Goal: Transaction & Acquisition: Purchase product/service

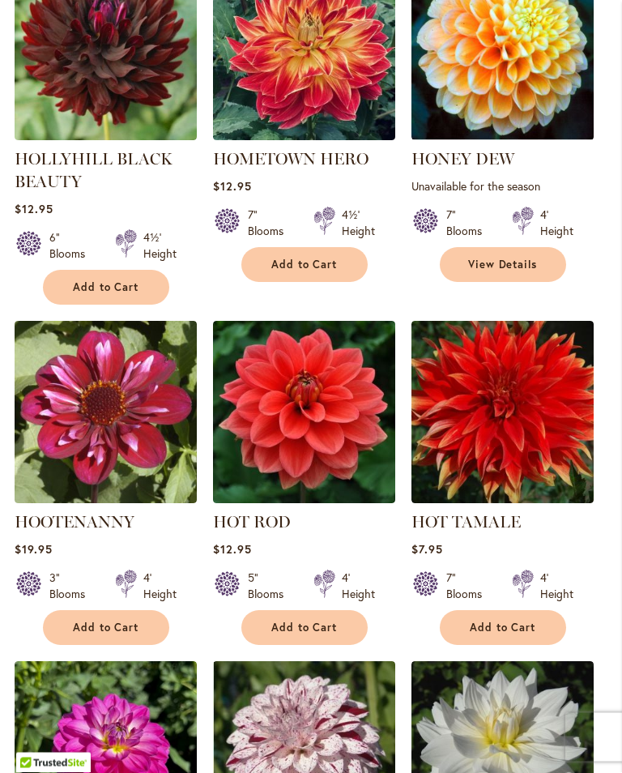
scroll to position [934, 0]
click at [314, 624] on span "Add to Cart" at bounding box center [304, 627] width 66 height 14
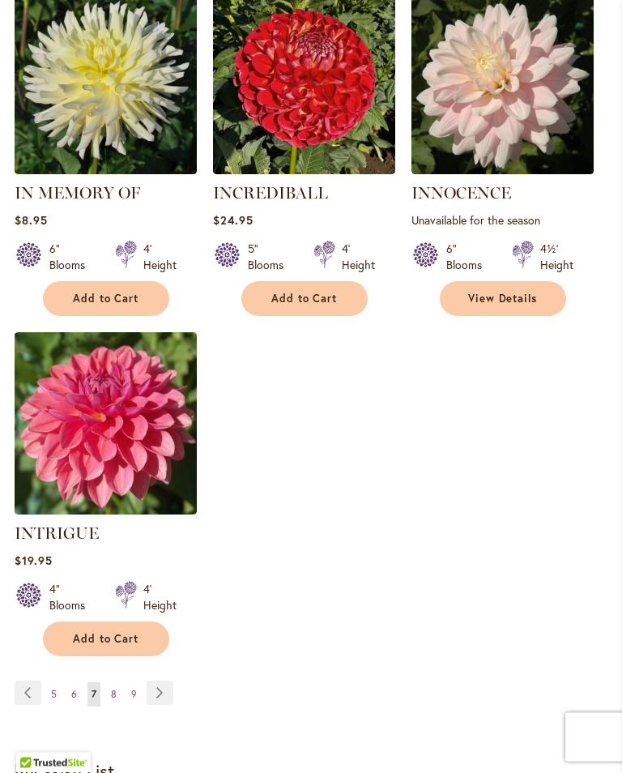
scroll to position [2008, 0]
click at [163, 680] on link "Page Next" at bounding box center [160, 692] width 27 height 24
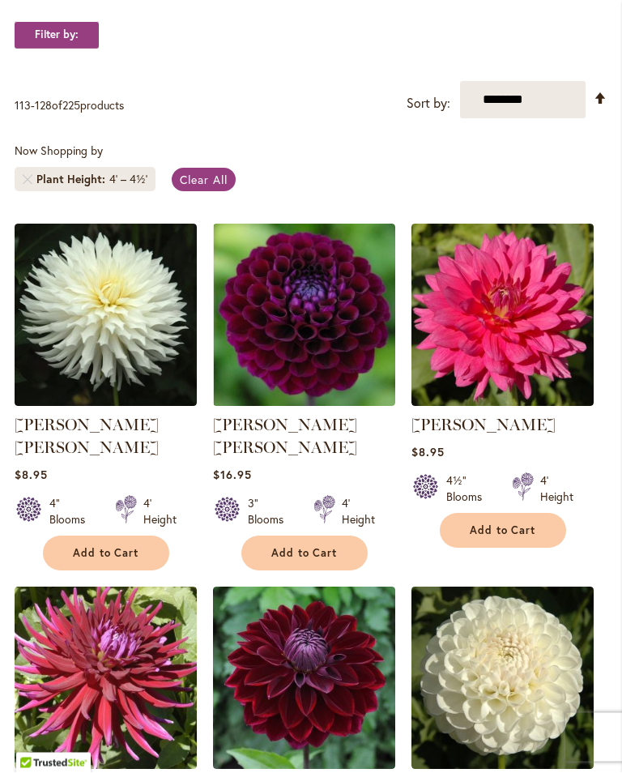
scroll to position [305, 0]
click at [304, 555] on button "Add to Cart" at bounding box center [304, 552] width 126 height 35
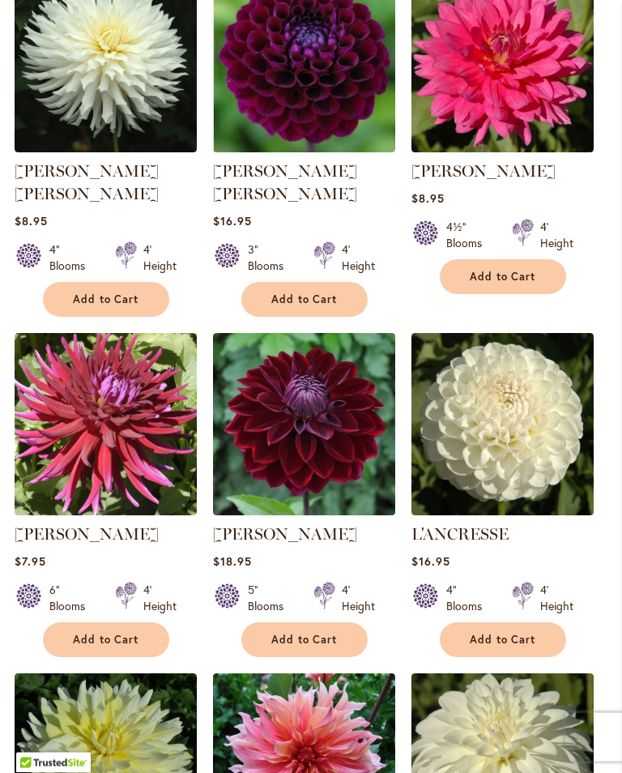
scroll to position [602, 0]
click at [320, 632] on span "Add to Cart" at bounding box center [304, 639] width 66 height 14
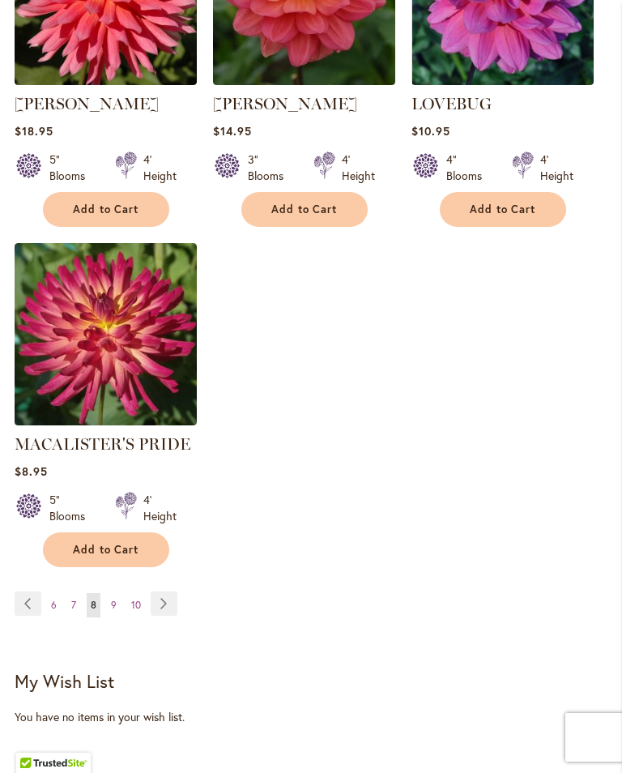
scroll to position [2096, 0]
click at [164, 592] on link "Page Next" at bounding box center [164, 604] width 27 height 24
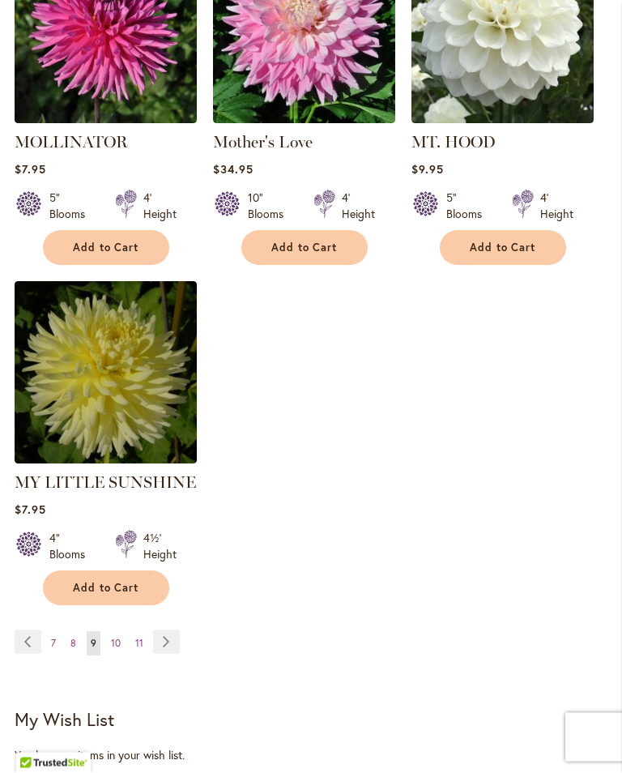
scroll to position [1994, 0]
click at [161, 629] on link "Page Next" at bounding box center [166, 641] width 27 height 24
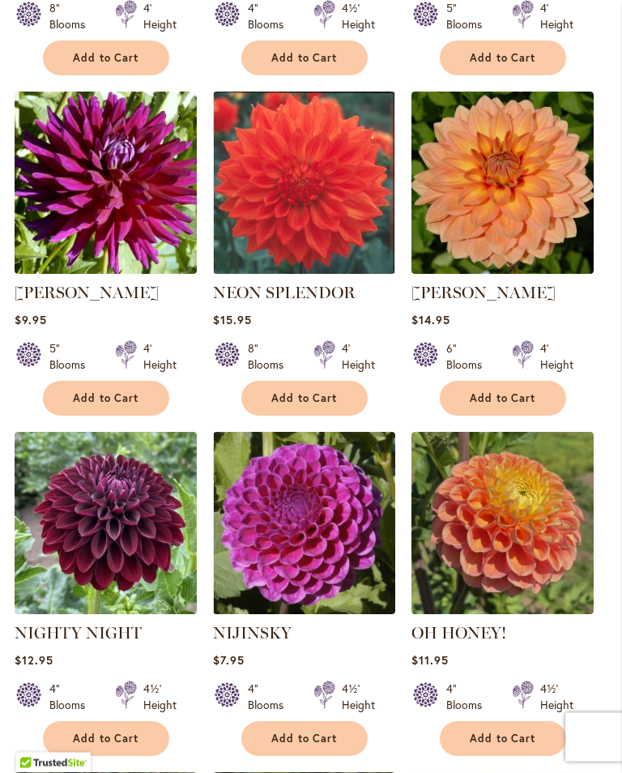
scroll to position [777, 0]
click at [518, 405] on span "Add to Cart" at bounding box center [503, 398] width 66 height 14
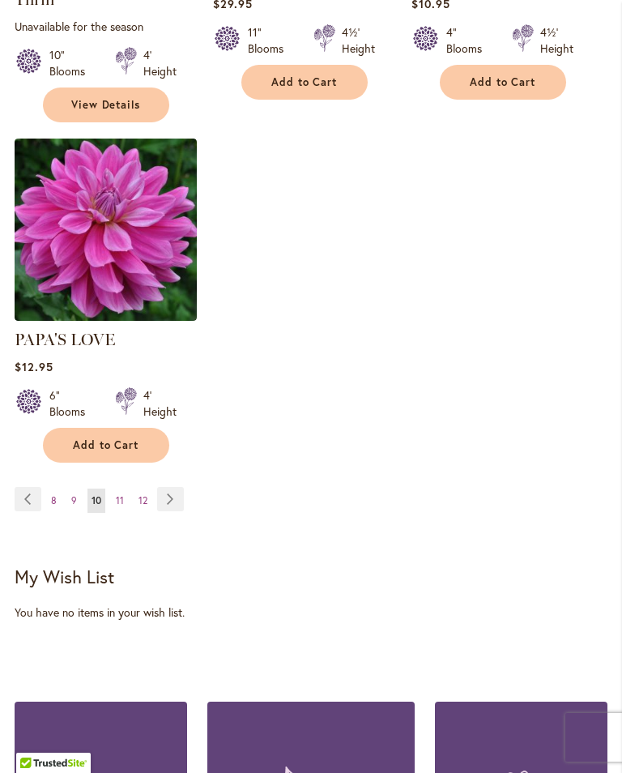
scroll to position [2170, 0]
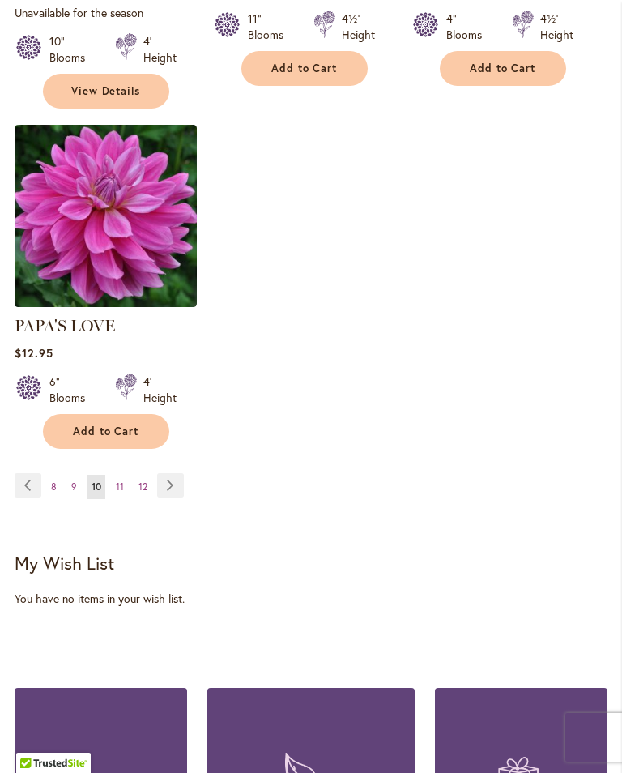
click at [171, 482] on link "Page Next" at bounding box center [170, 485] width 27 height 24
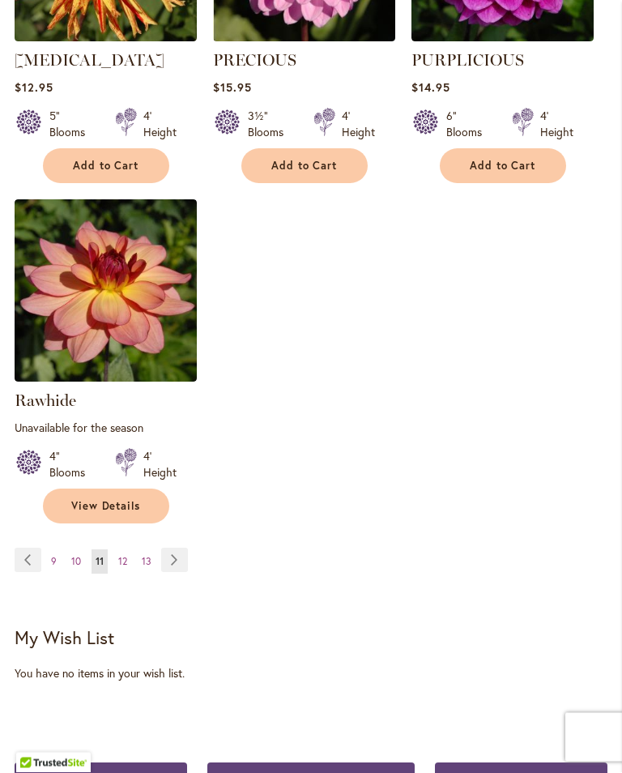
scroll to position [2077, 0]
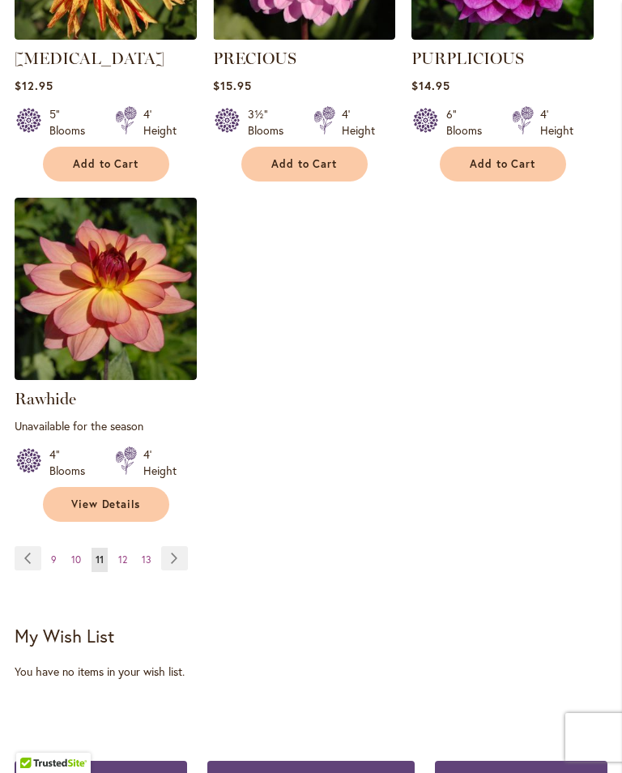
click at [179, 570] on link "Page Next" at bounding box center [174, 558] width 27 height 24
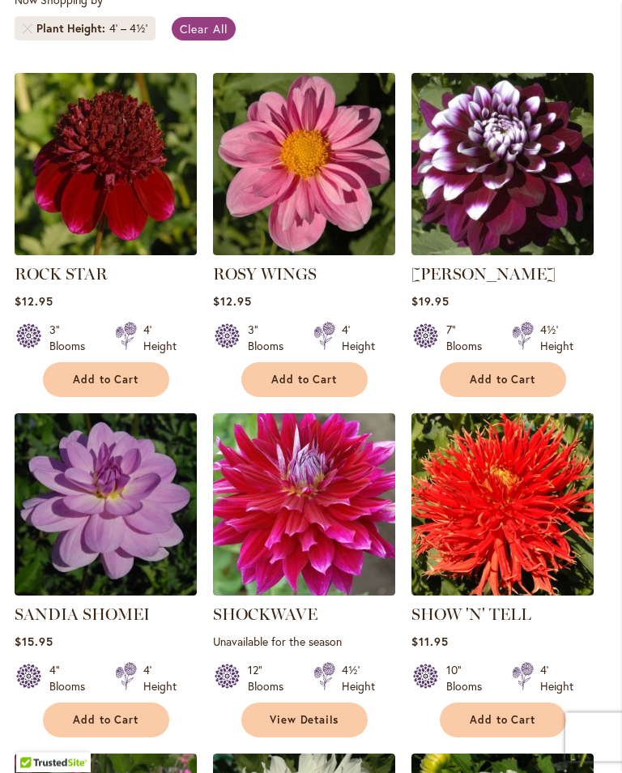
scroll to position [458, 0]
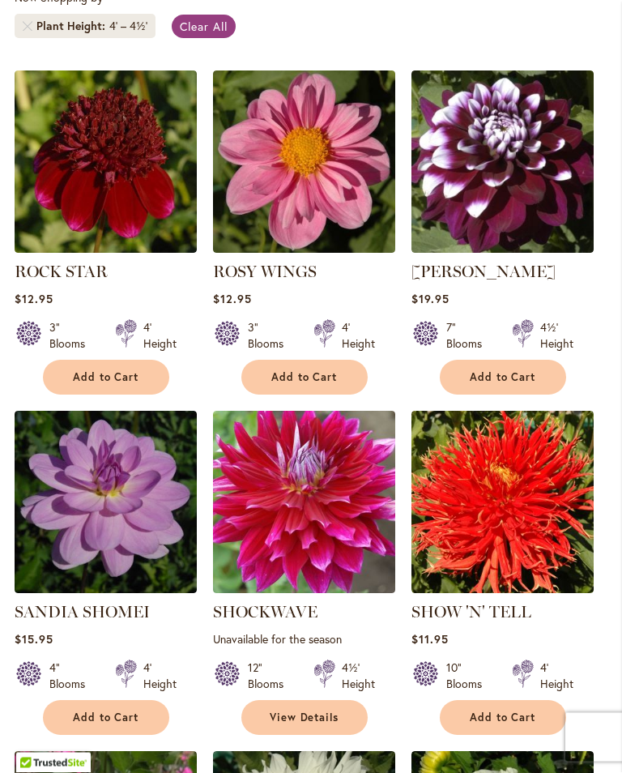
click at [132, 385] on span "Add to Cart" at bounding box center [106, 378] width 66 height 14
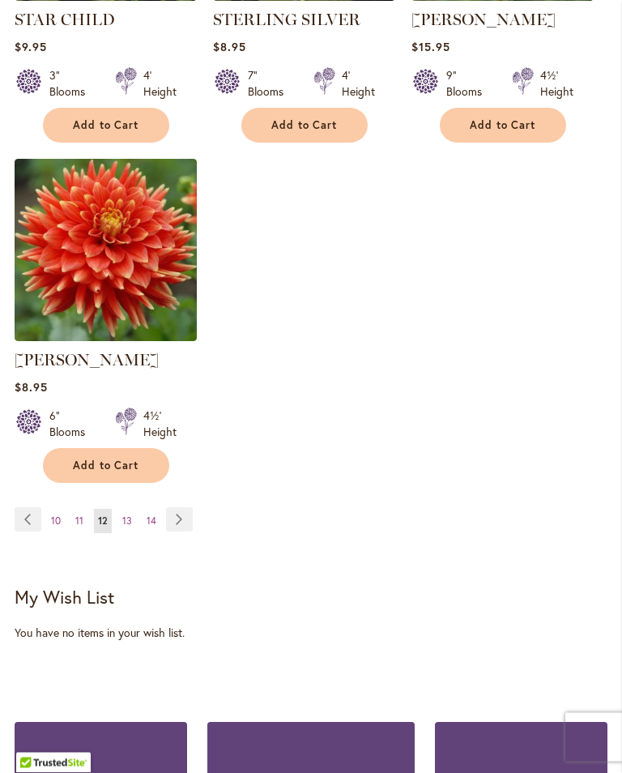
scroll to position [2113, 0]
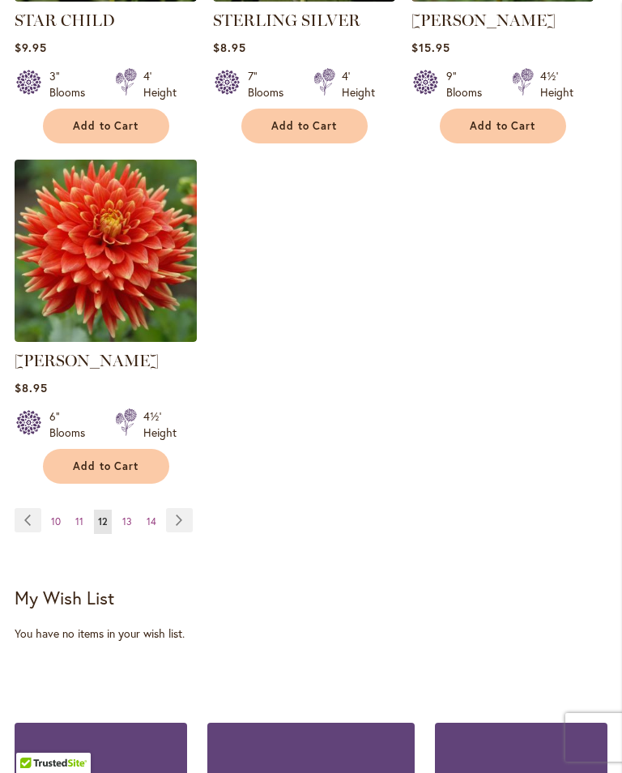
click at [177, 532] on link "Page Next" at bounding box center [179, 520] width 27 height 24
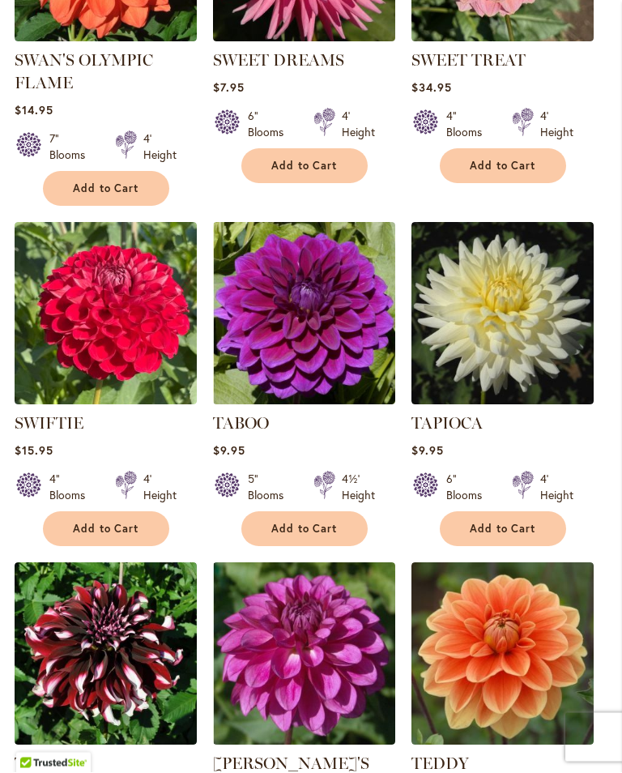
scroll to position [1009, 0]
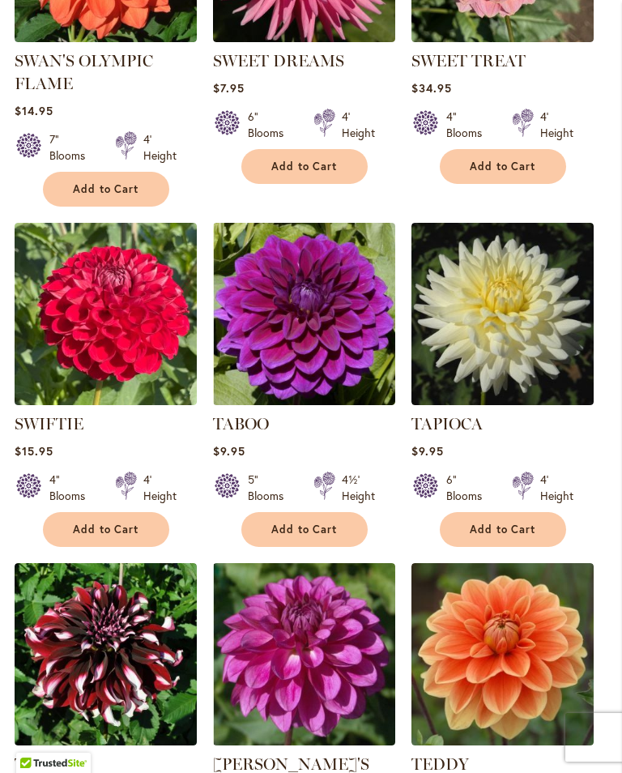
click at [338, 540] on button "Add to Cart" at bounding box center [304, 529] width 126 height 35
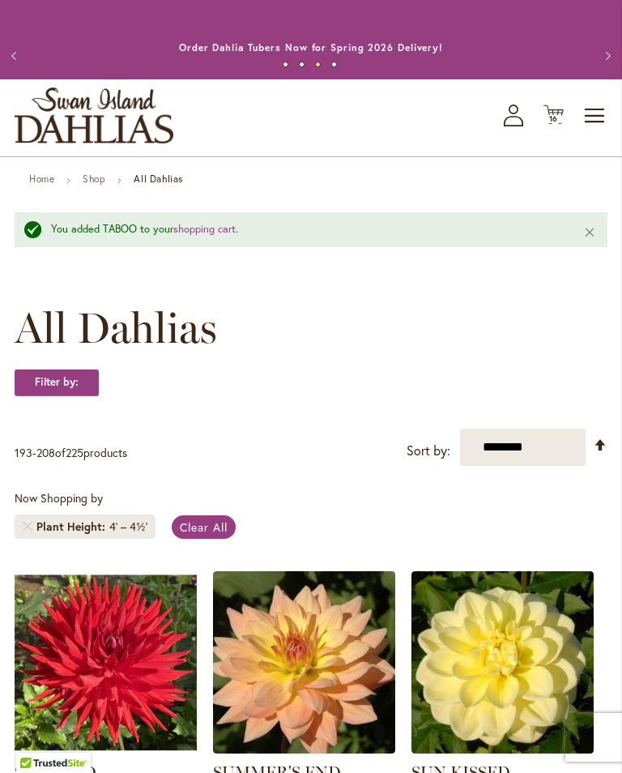
scroll to position [0, 0]
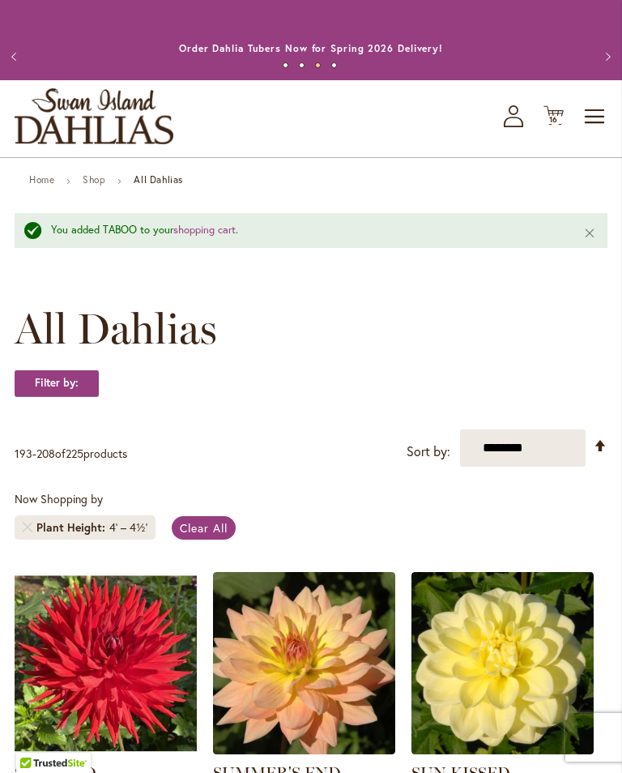
click at [560, 126] on icon at bounding box center [553, 115] width 20 height 19
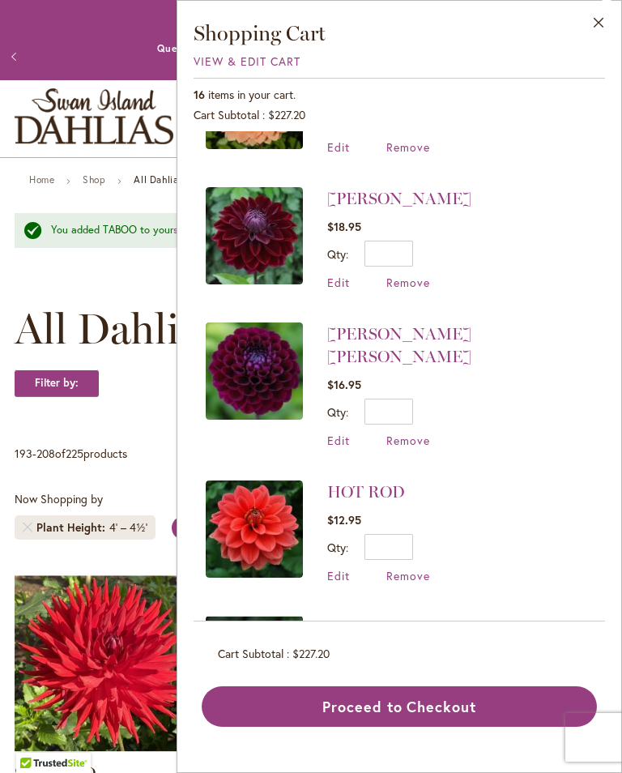
scroll to position [364, 0]
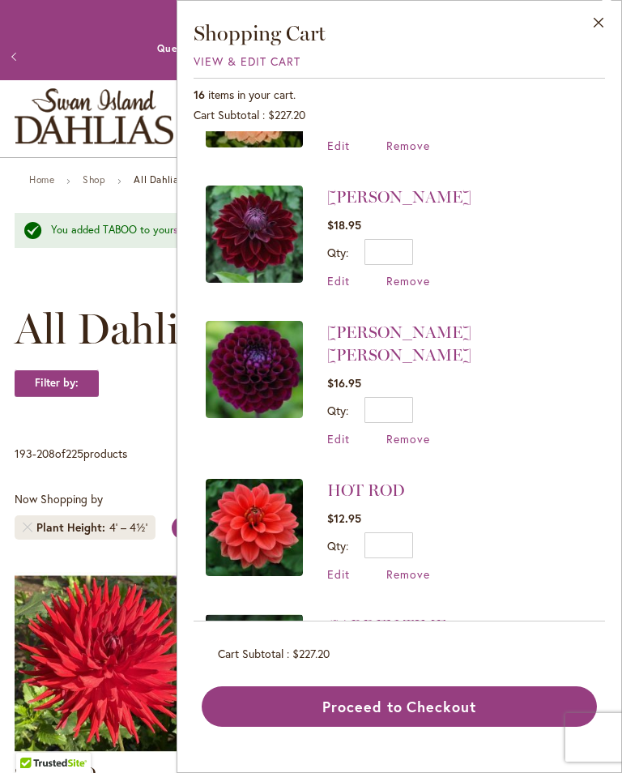
click at [411, 431] on span "Remove" at bounding box center [408, 438] width 44 height 15
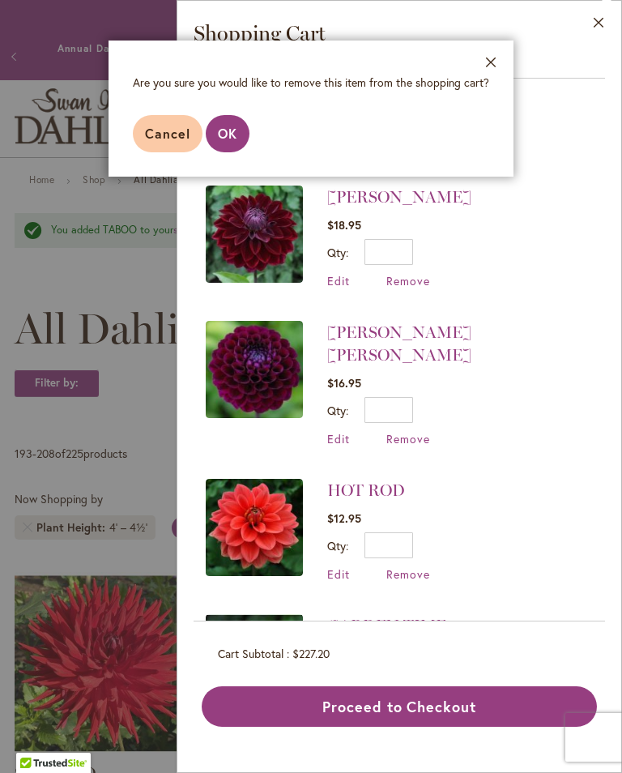
click at [230, 137] on span "OK" at bounding box center [227, 133] width 19 height 17
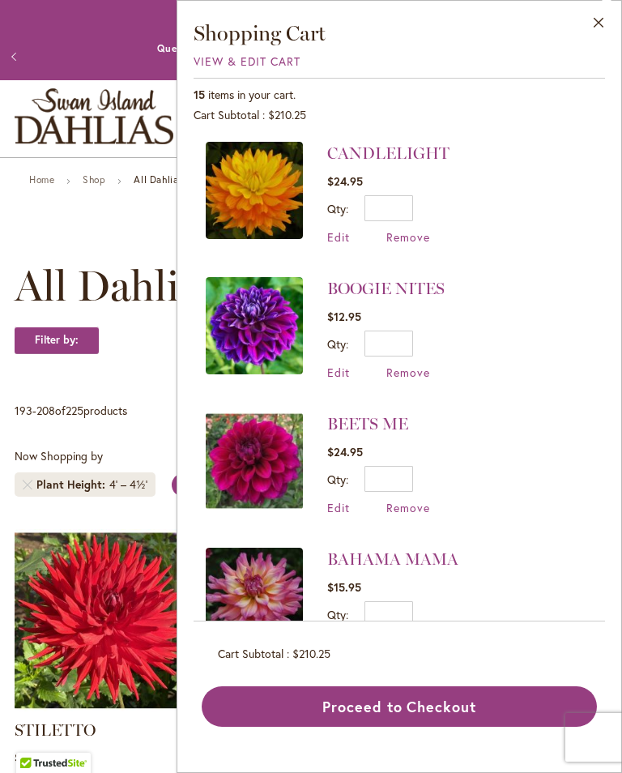
scroll to position [1376, 0]
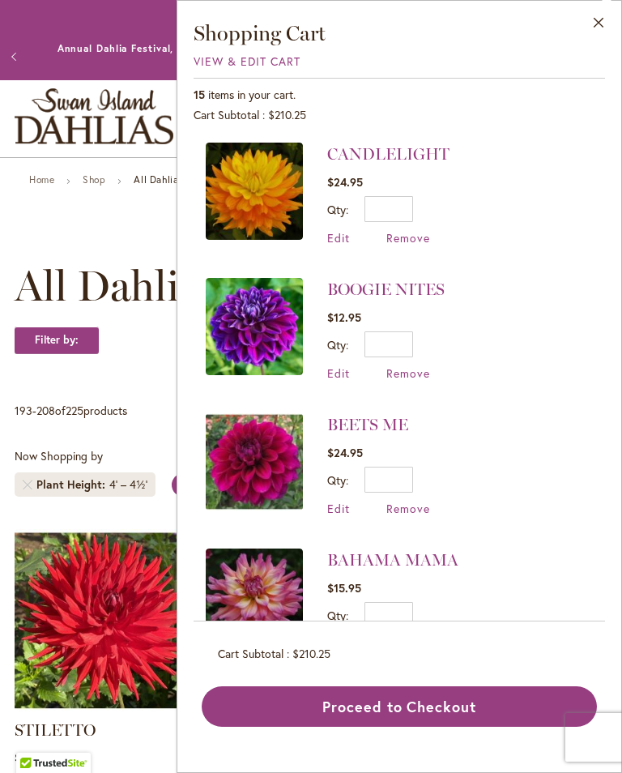
click at [412, 636] on span "Remove" at bounding box center [408, 643] width 44 height 15
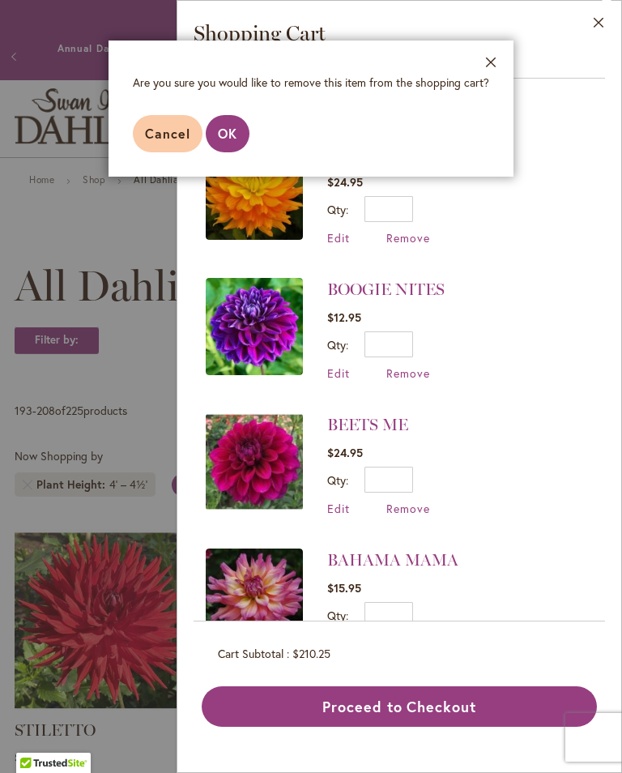
click at [223, 142] on span "OK" at bounding box center [227, 133] width 19 height 17
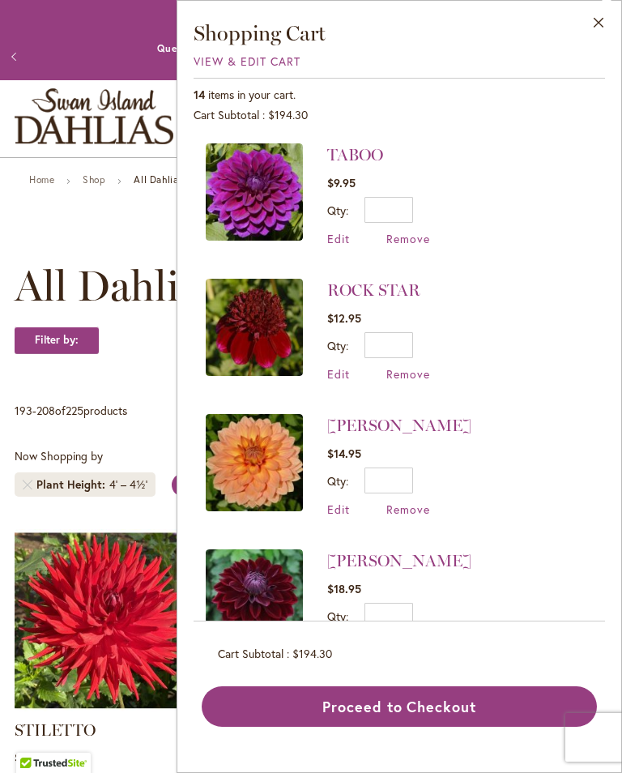
scroll to position [0, 0]
click at [410, 379] on span "Remove" at bounding box center [408, 373] width 44 height 15
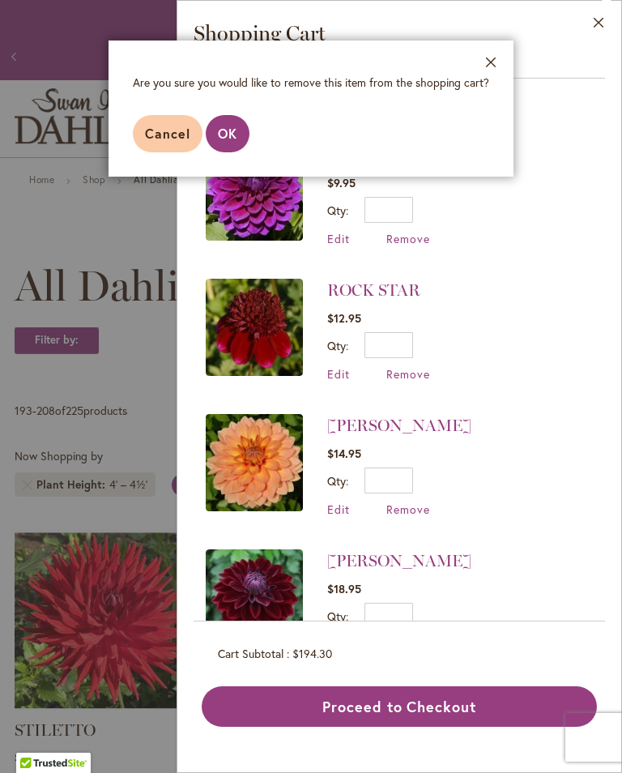
click at [237, 142] on button "OK" at bounding box center [228, 133] width 44 height 37
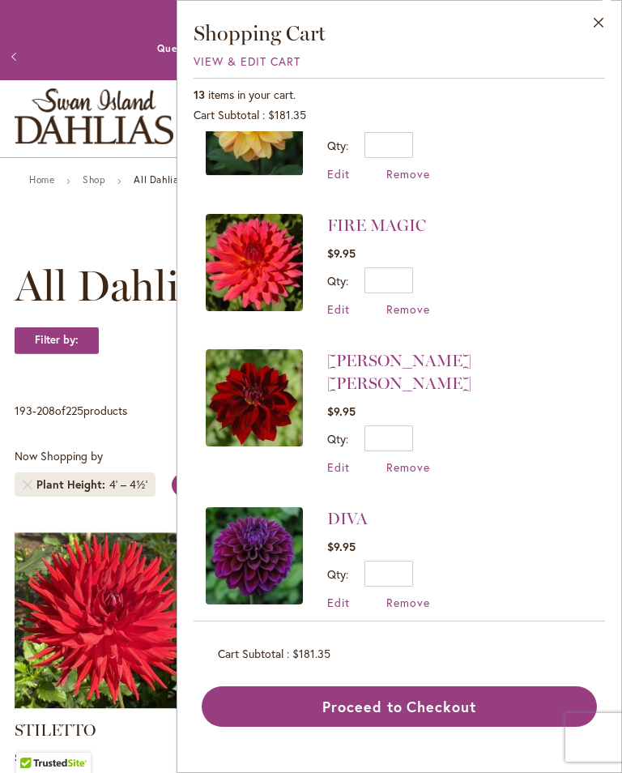
scroll to position [607, 0]
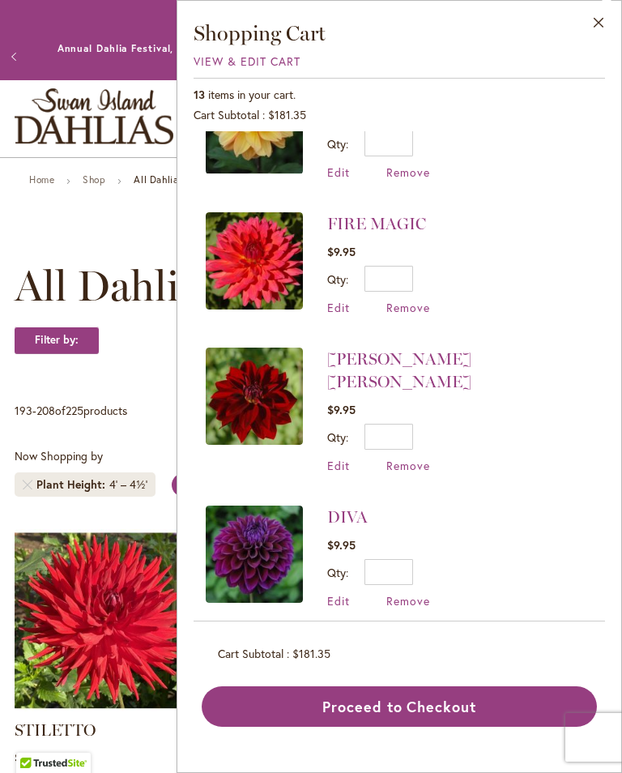
click at [410, 458] on span "Remove" at bounding box center [408, 465] width 44 height 15
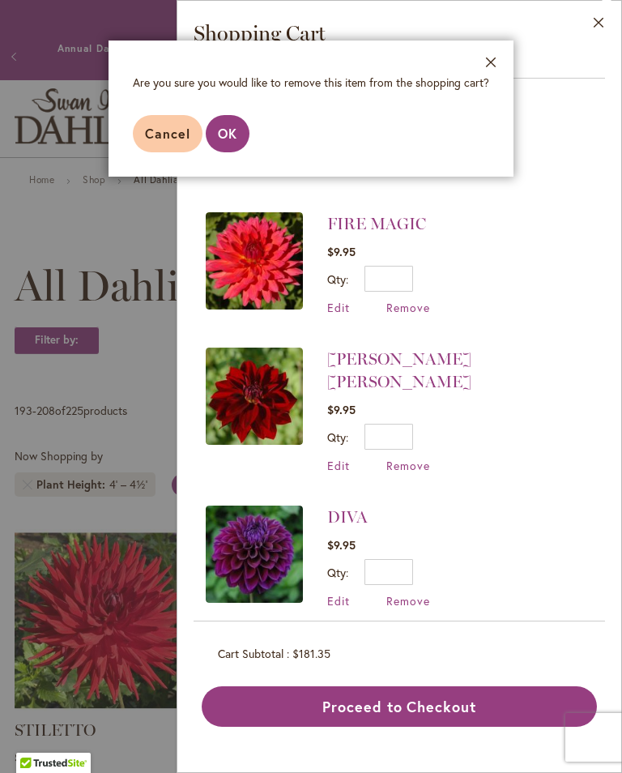
click at [236, 143] on button "OK" at bounding box center [228, 133] width 44 height 37
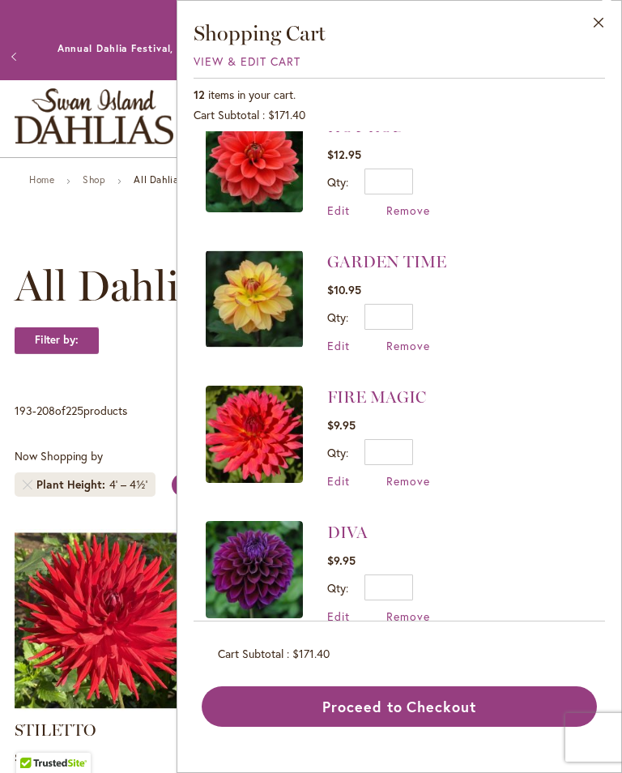
scroll to position [433, 0]
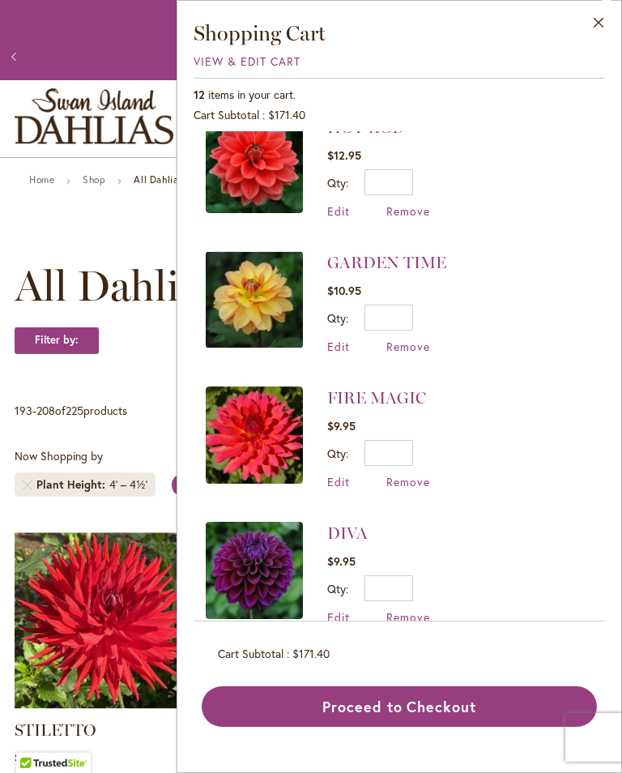
click at [413, 345] on span "Remove" at bounding box center [408, 345] width 44 height 15
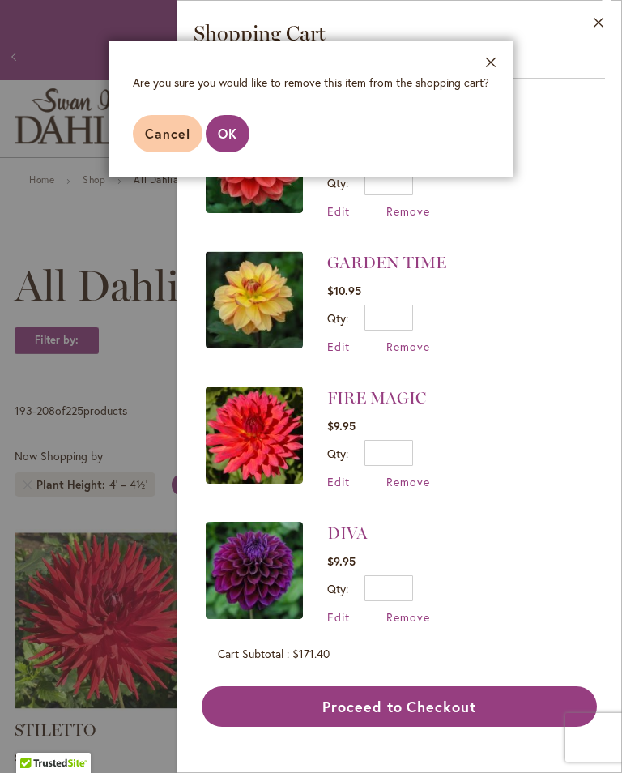
click at [240, 136] on button "OK" at bounding box center [228, 133] width 44 height 37
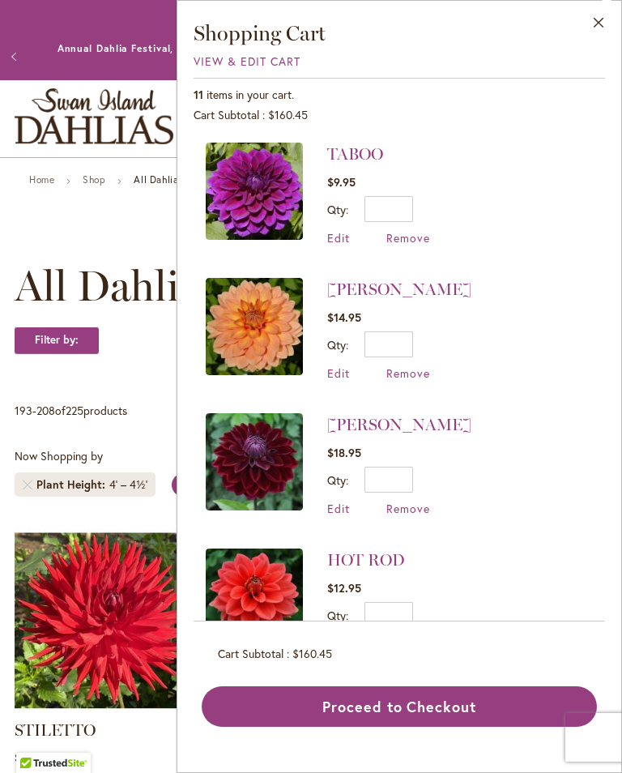
scroll to position [12, 0]
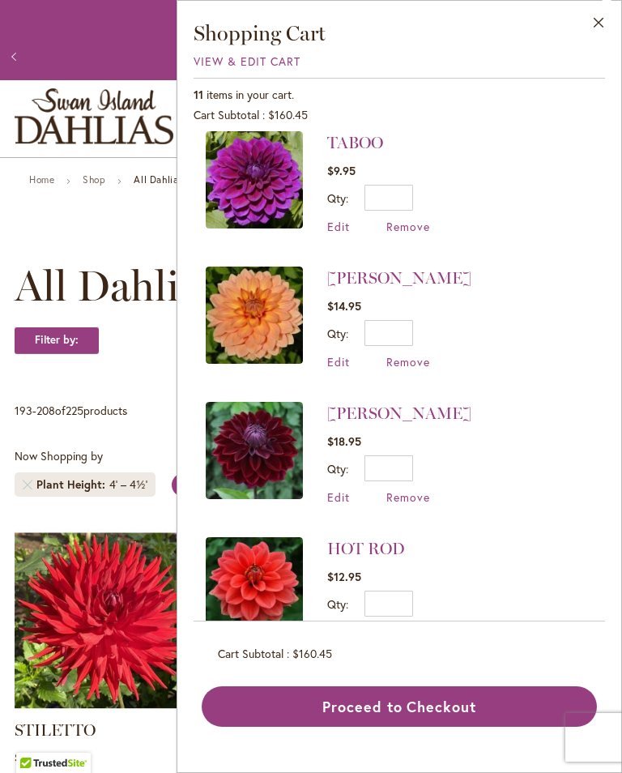
click at [415, 497] on span "Remove" at bounding box center [408, 496] width 44 height 15
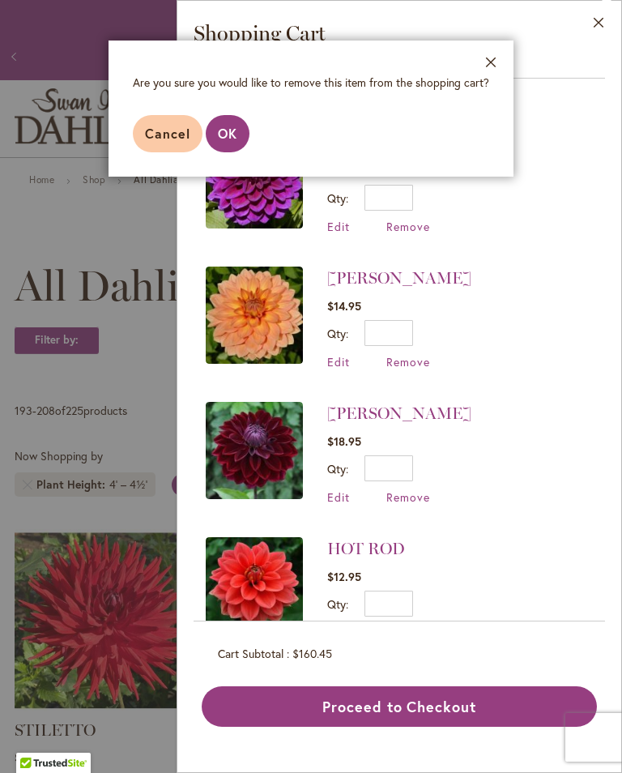
click at [228, 140] on span "OK" at bounding box center [227, 133] width 19 height 17
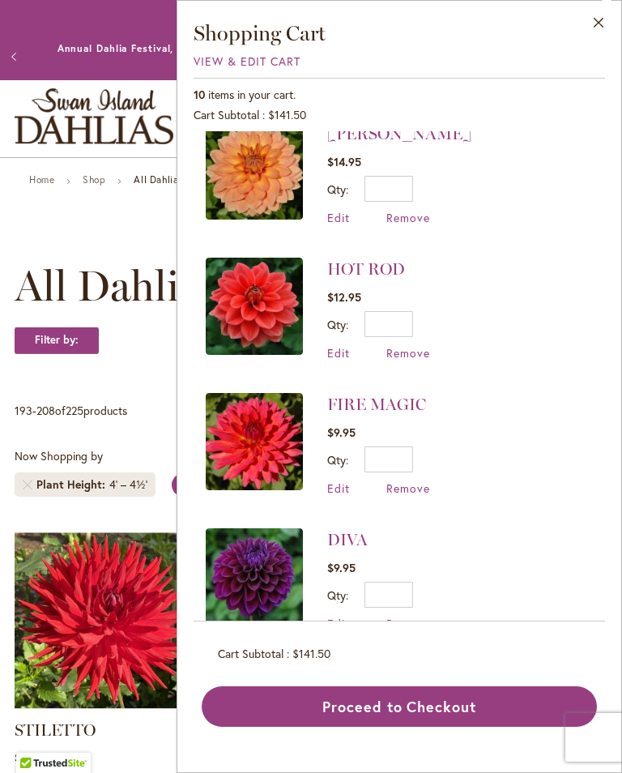
scroll to position [160, 0]
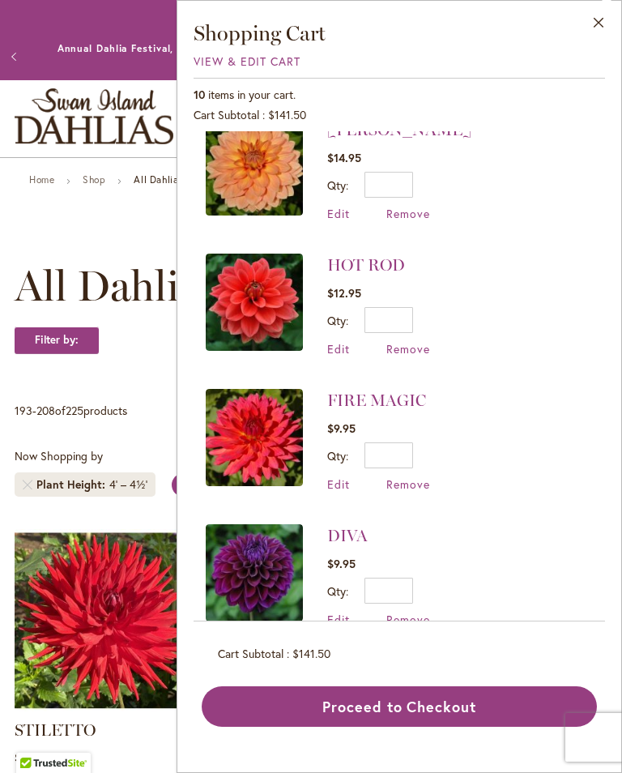
click at [417, 487] on span "Remove" at bounding box center [408, 483] width 44 height 15
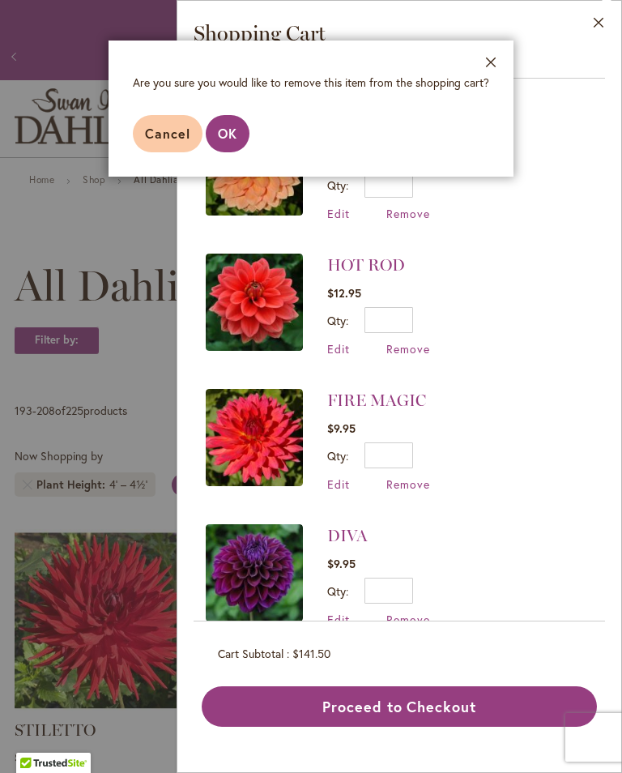
click at [232, 138] on span "OK" at bounding box center [227, 133] width 19 height 17
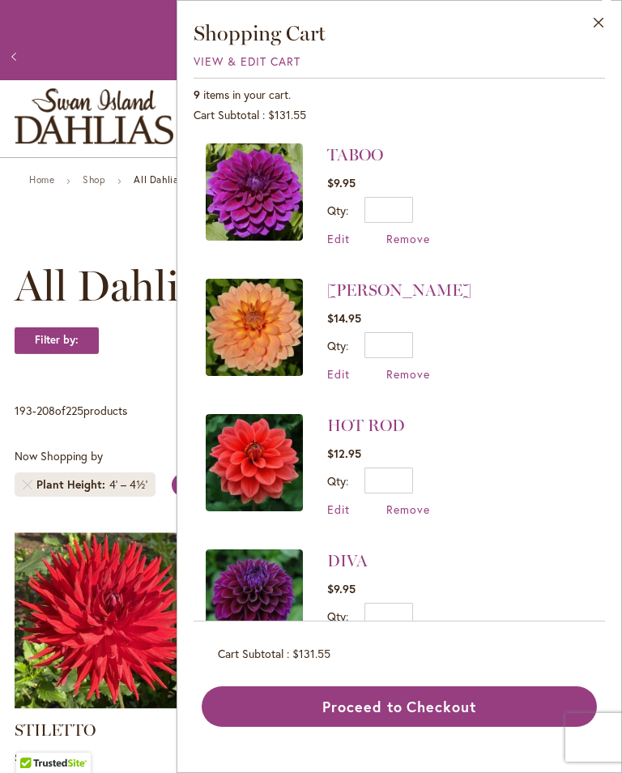
scroll to position [0, 0]
click at [412, 374] on span "Remove" at bounding box center [408, 373] width 44 height 15
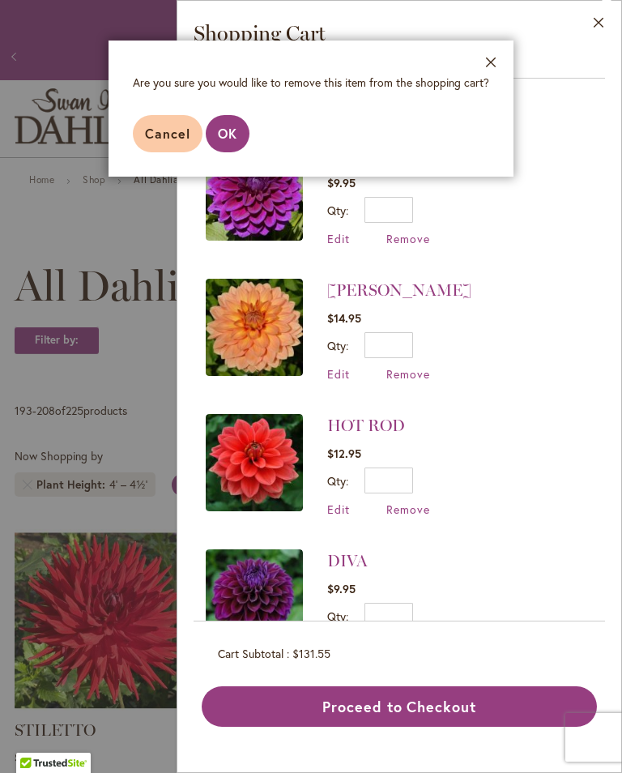
click at [236, 137] on span "OK" at bounding box center [227, 133] width 19 height 17
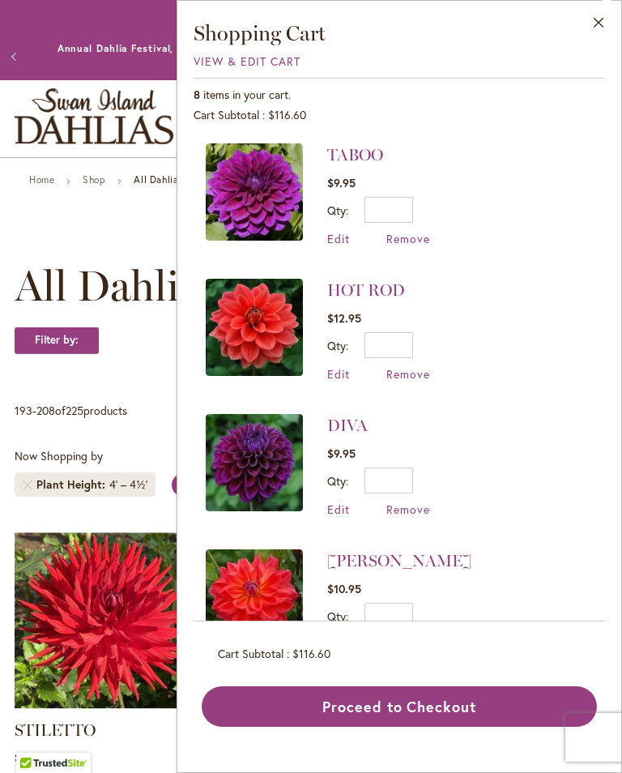
click at [411, 507] on span "Remove" at bounding box center [408, 508] width 44 height 15
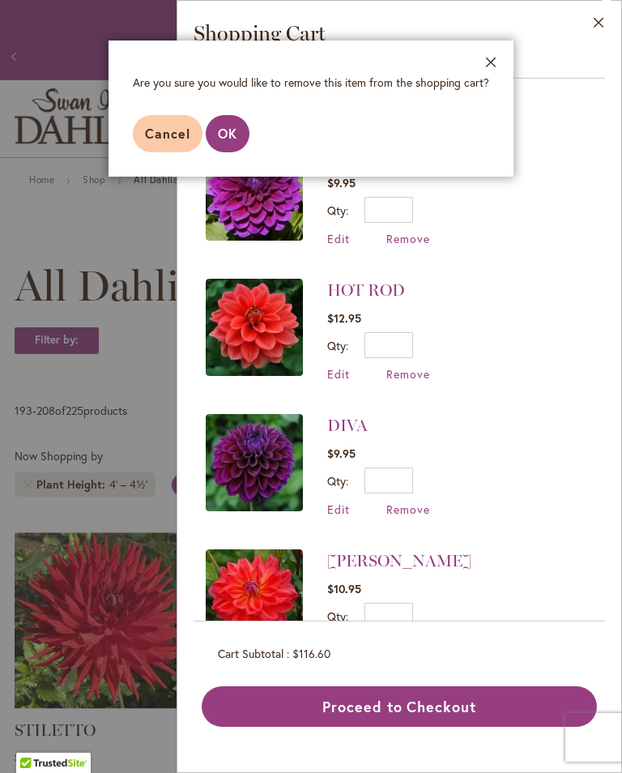
click at [241, 140] on button "OK" at bounding box center [228, 133] width 44 height 37
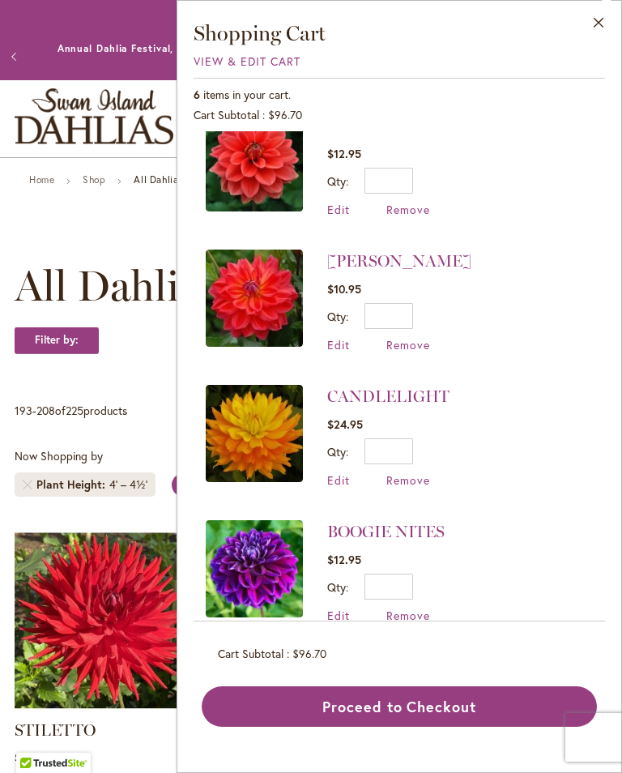
scroll to position [166, 0]
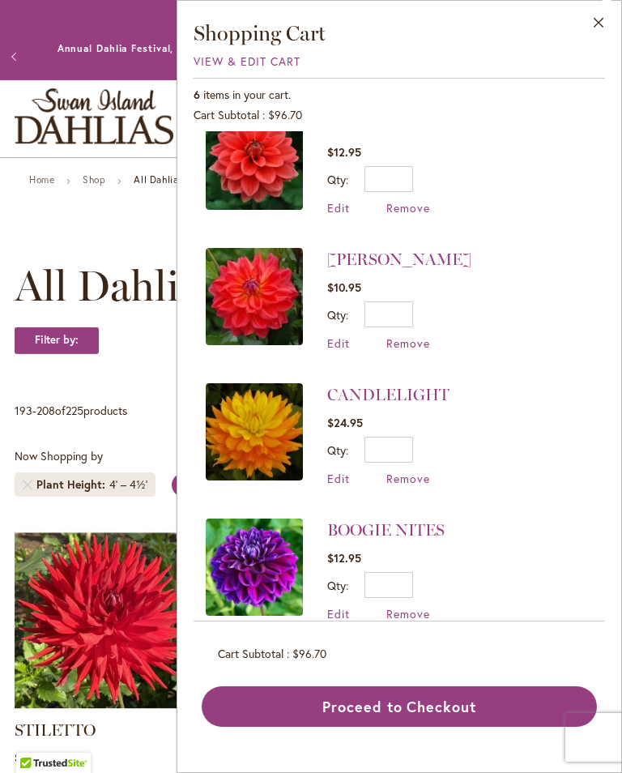
click at [418, 615] on span "Remove" at bounding box center [408, 613] width 44 height 15
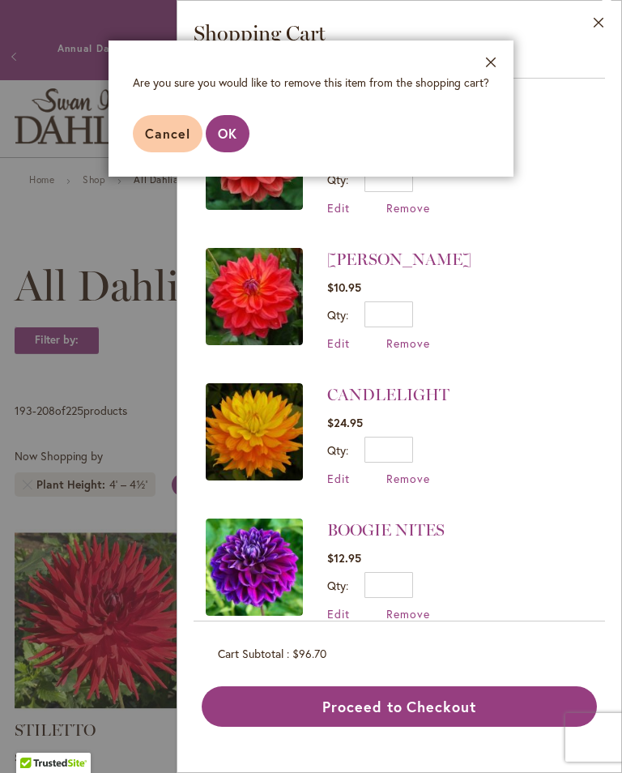
click at [234, 136] on span "OK" at bounding box center [227, 133] width 19 height 17
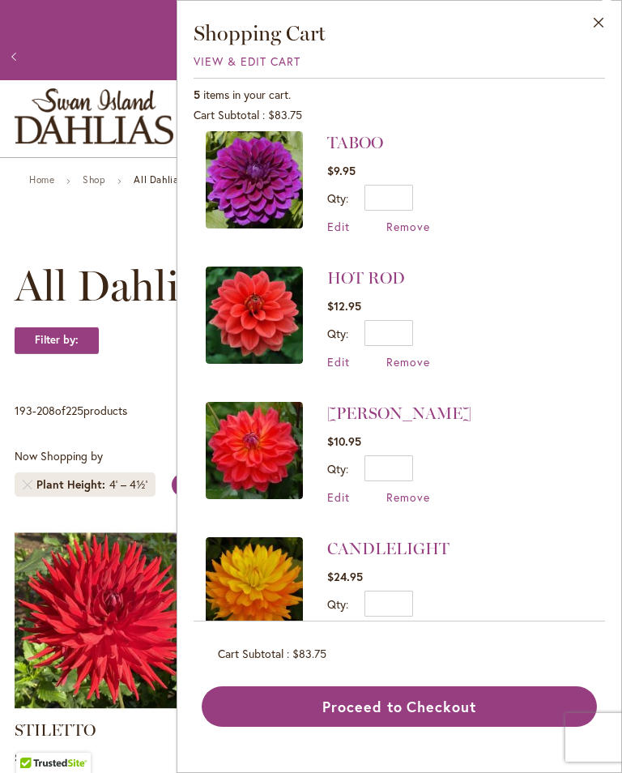
scroll to position [11, 0]
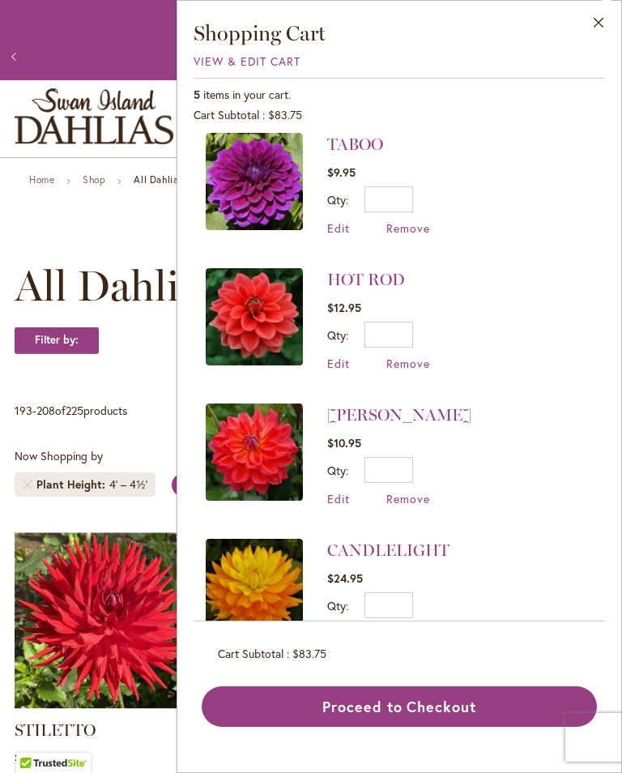
click at [419, 634] on span "Remove" at bounding box center [408, 633] width 44 height 15
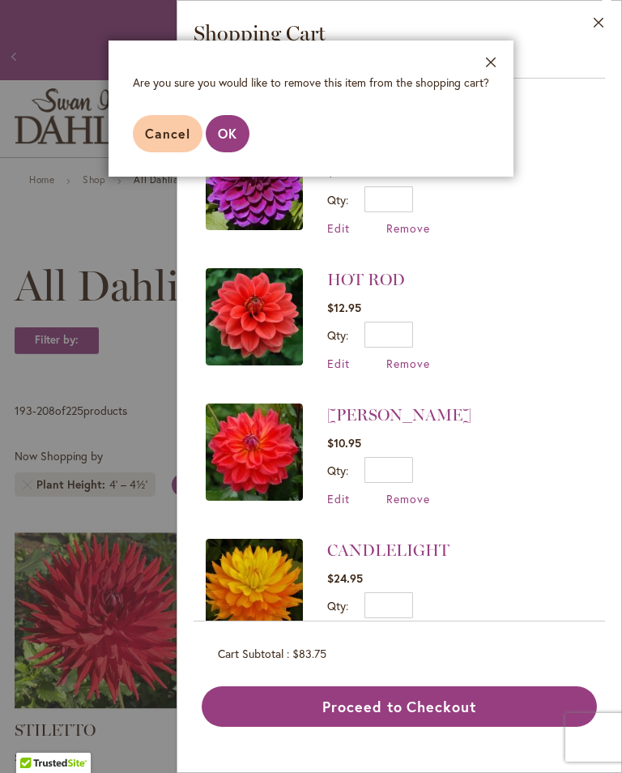
click at [212, 124] on button "OK" at bounding box center [228, 133] width 44 height 37
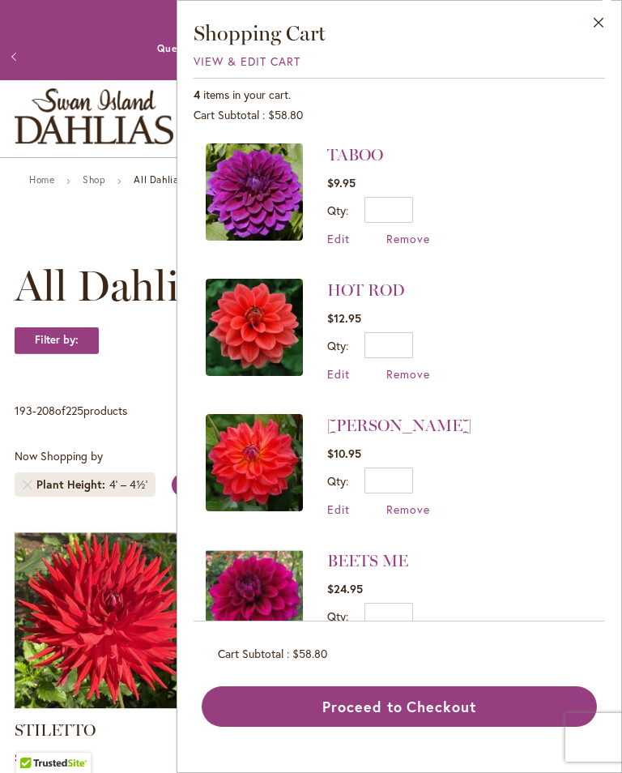
scroll to position [8, 0]
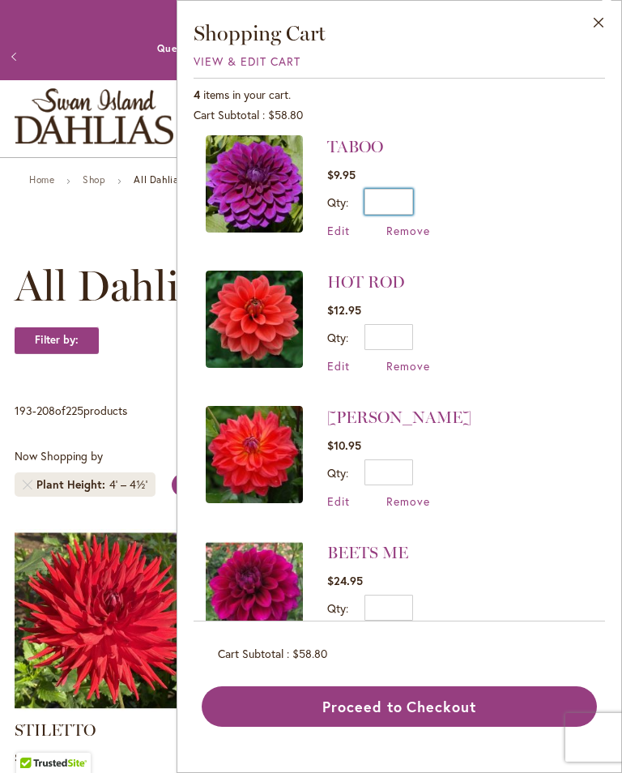
click at [400, 205] on input "*" at bounding box center [388, 202] width 49 height 26
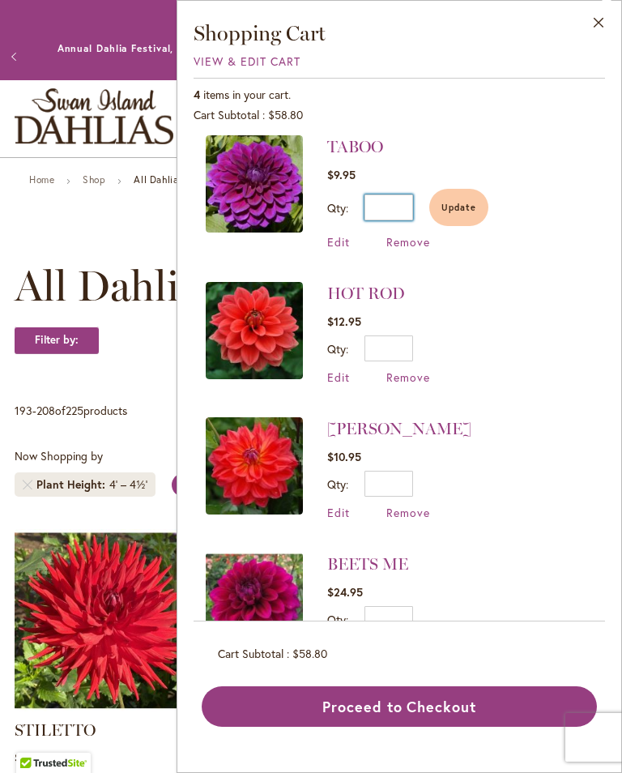
type input "*"
click at [464, 204] on span "Update" at bounding box center [458, 207] width 35 height 11
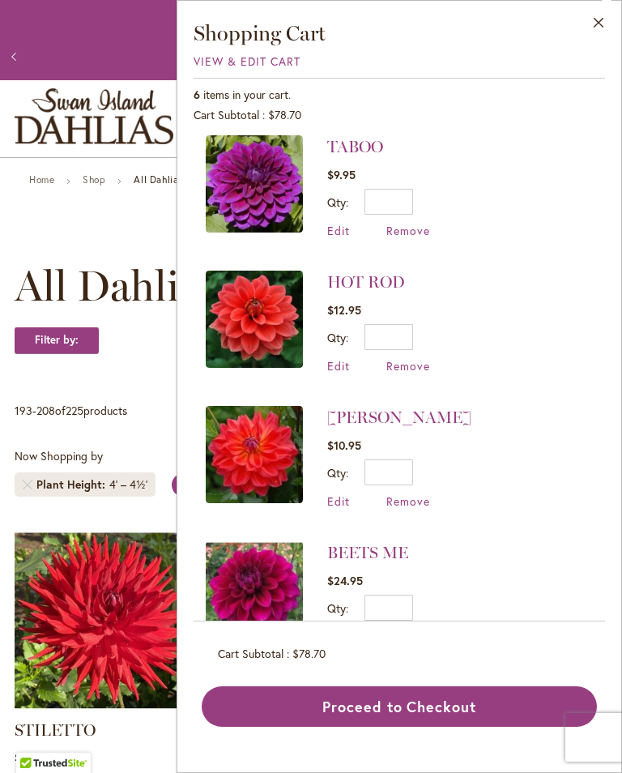
scroll to position [0, 0]
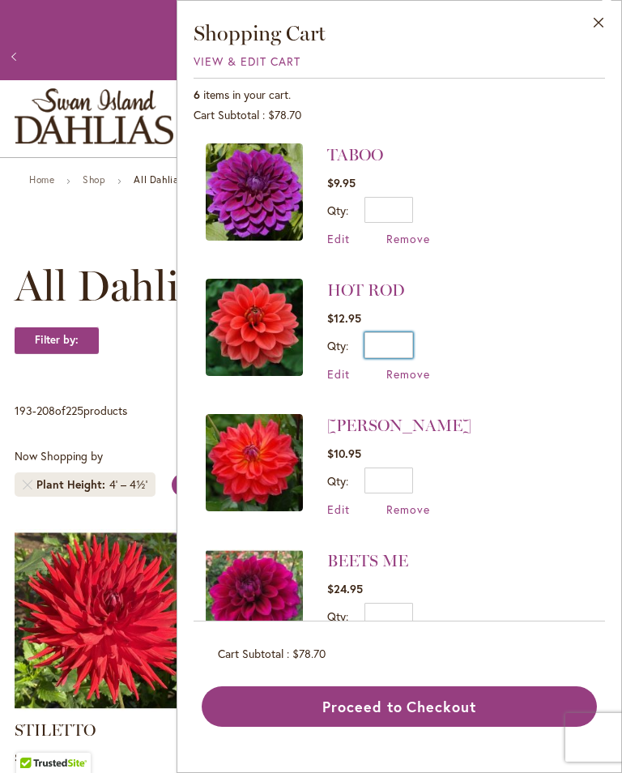
click at [406, 338] on input "*" at bounding box center [388, 345] width 49 height 26
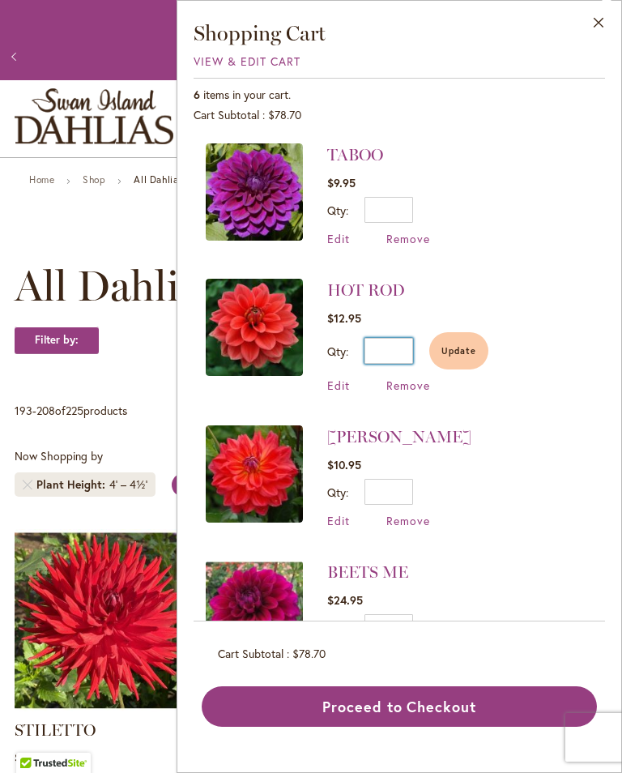
type input "*"
click at [466, 352] on span "Update" at bounding box center [458, 350] width 35 height 11
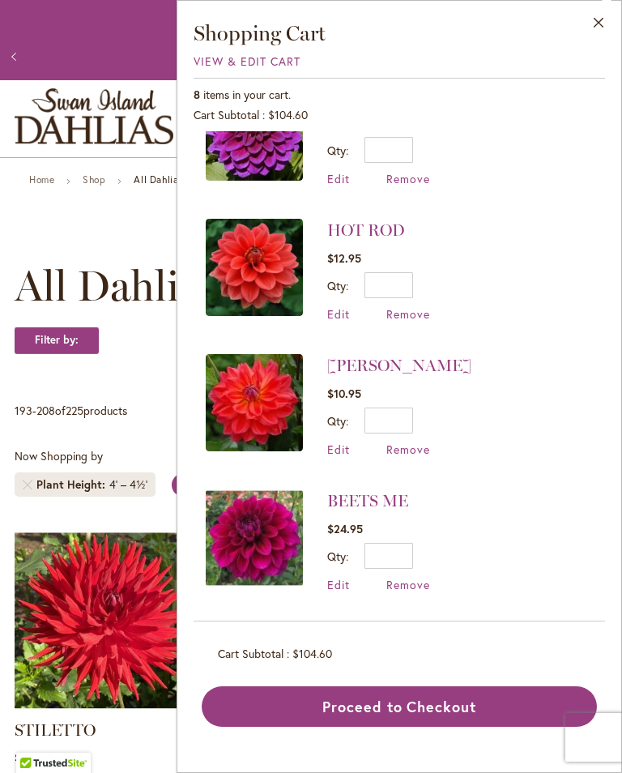
scroll to position [32, 0]
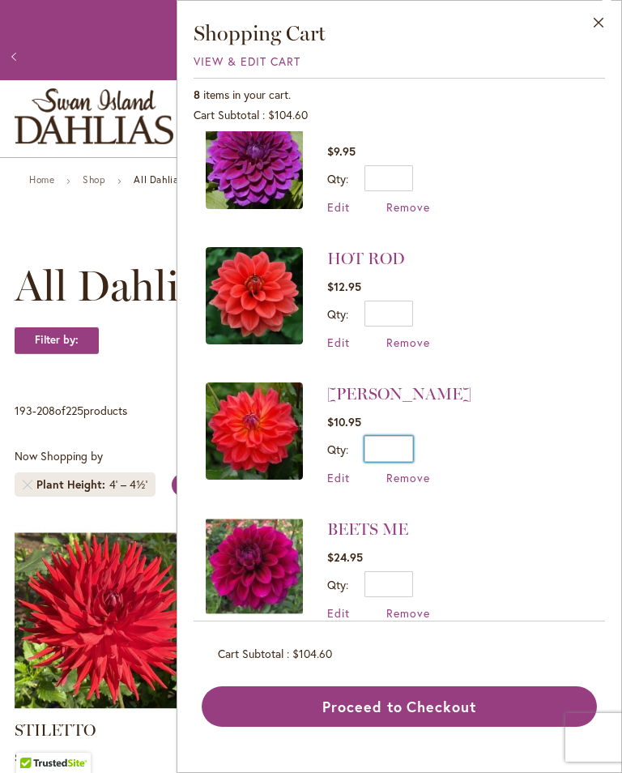
click at [407, 450] on input "*" at bounding box center [388, 449] width 49 height 26
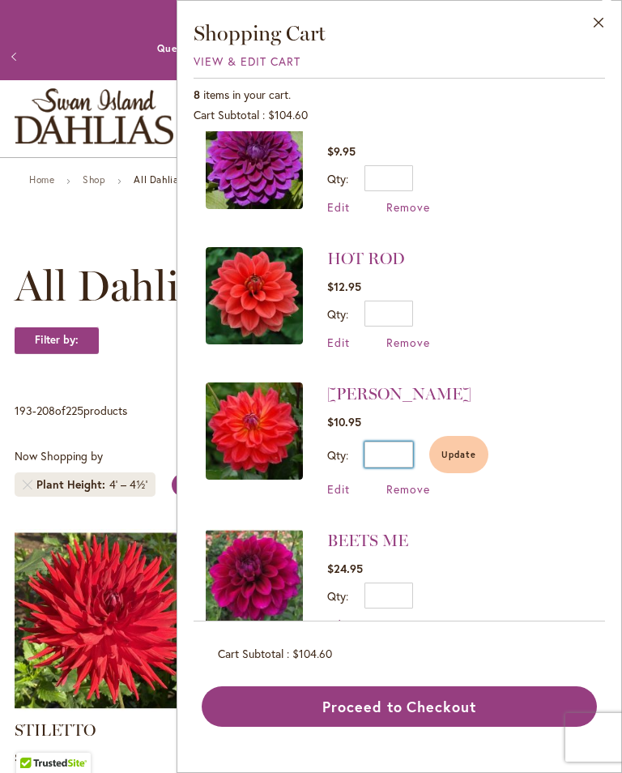
type input "*"
click at [465, 456] on span "Update" at bounding box center [458, 454] width 35 height 11
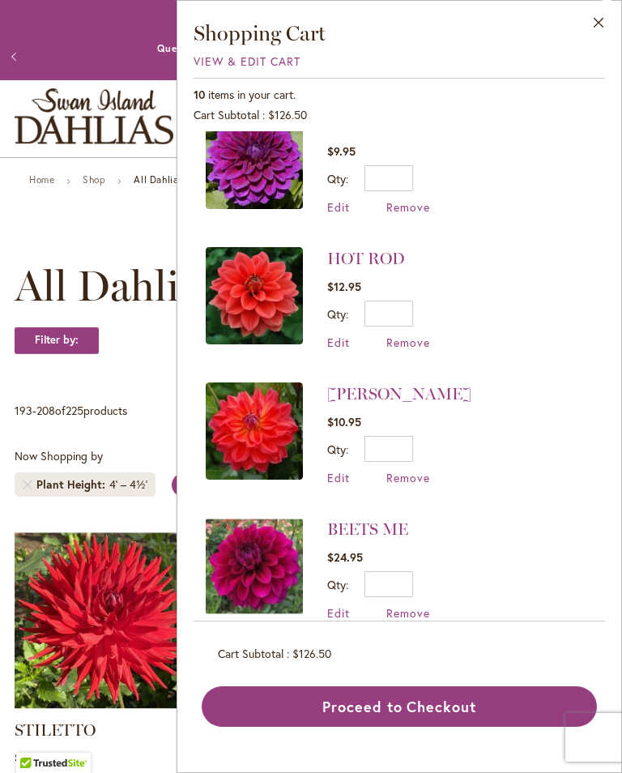
scroll to position [0, 0]
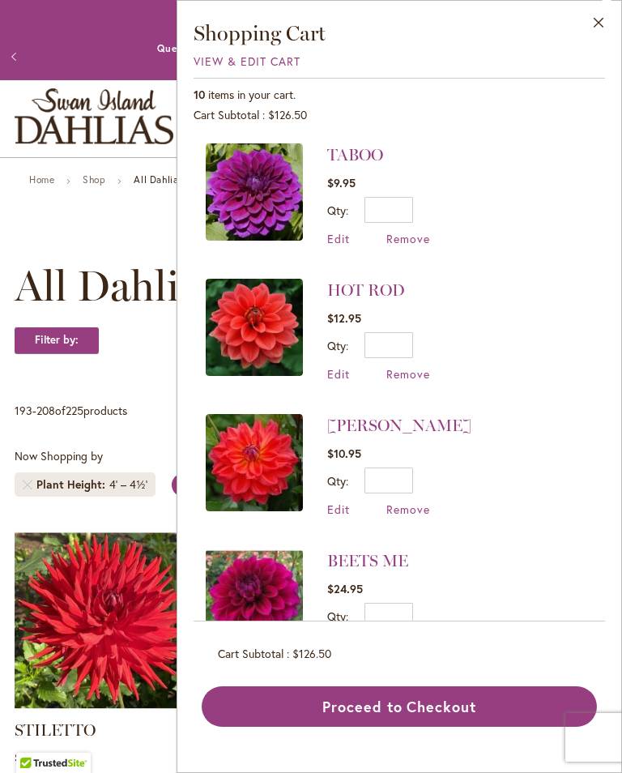
click at [415, 585] on span "$24.95" at bounding box center [378, 587] width 103 height 15
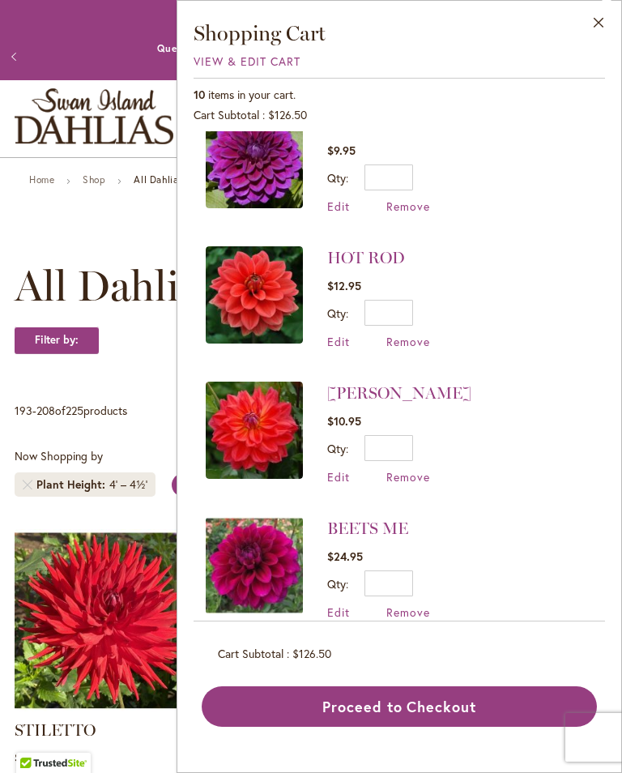
scroll to position [32, 0]
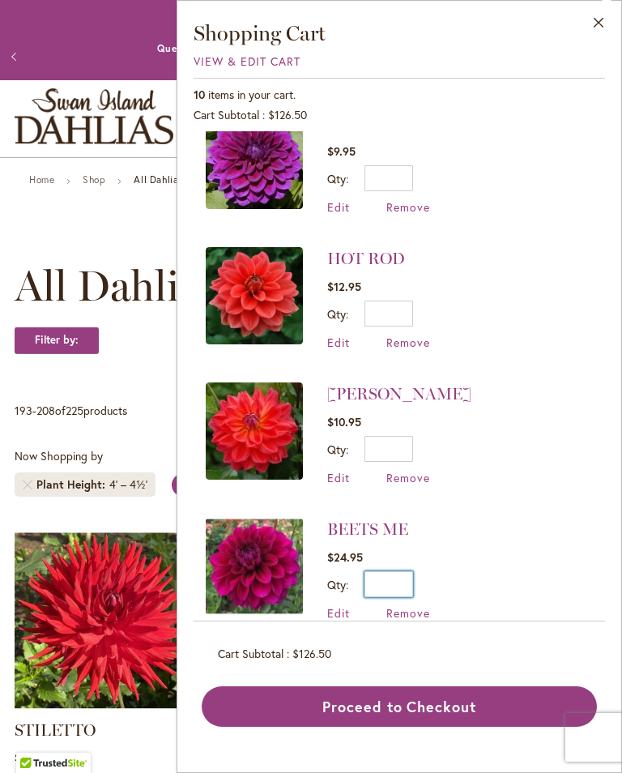
click at [409, 589] on input "*" at bounding box center [388, 584] width 49 height 26
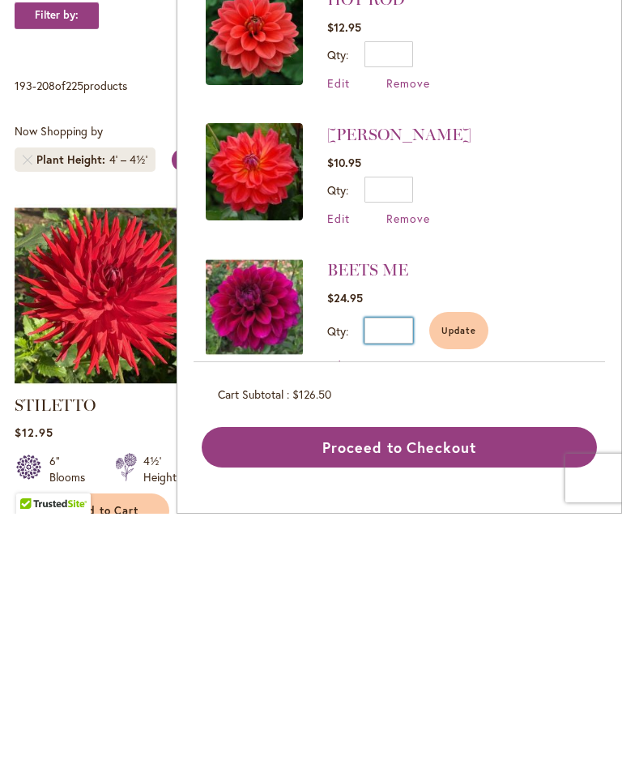
type input "*"
click at [464, 584] on span "Update" at bounding box center [458, 589] width 35 height 11
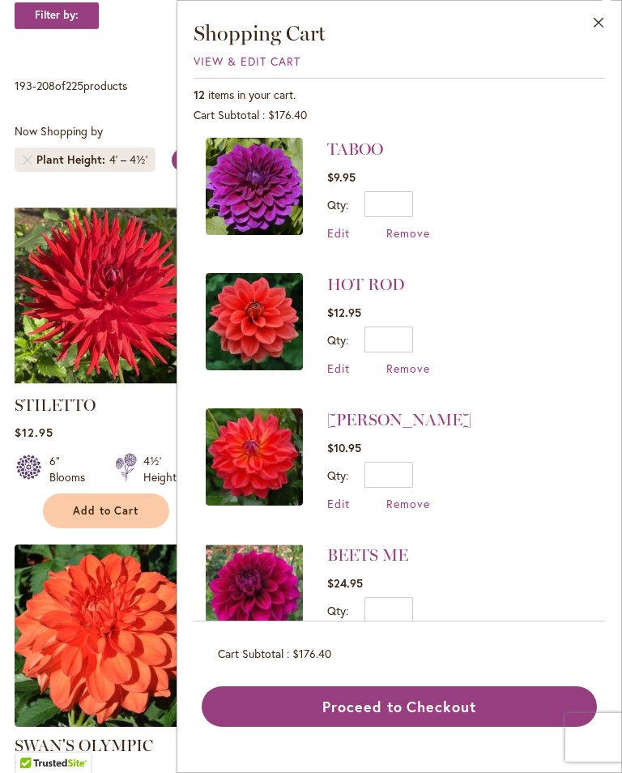
scroll to position [21, 0]
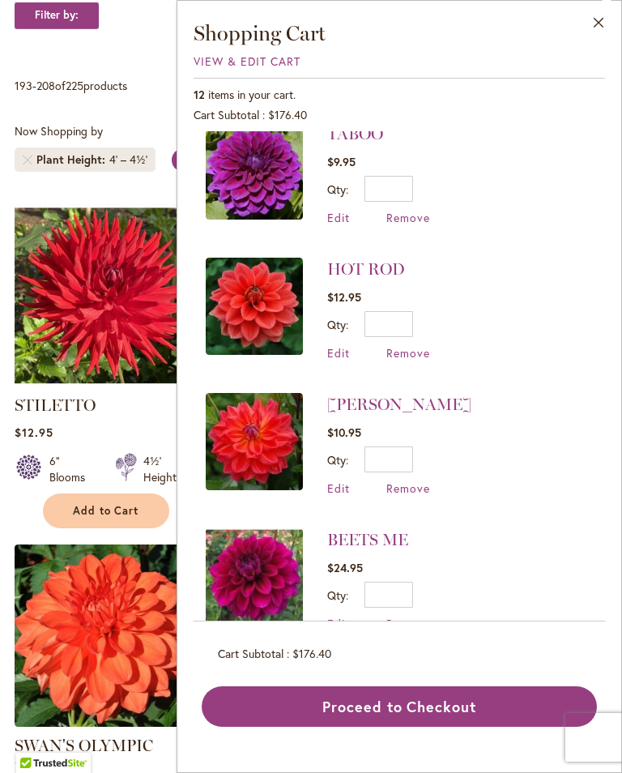
click at [436, 726] on button "Proceed to Checkout" at bounding box center [399, 706] width 395 height 40
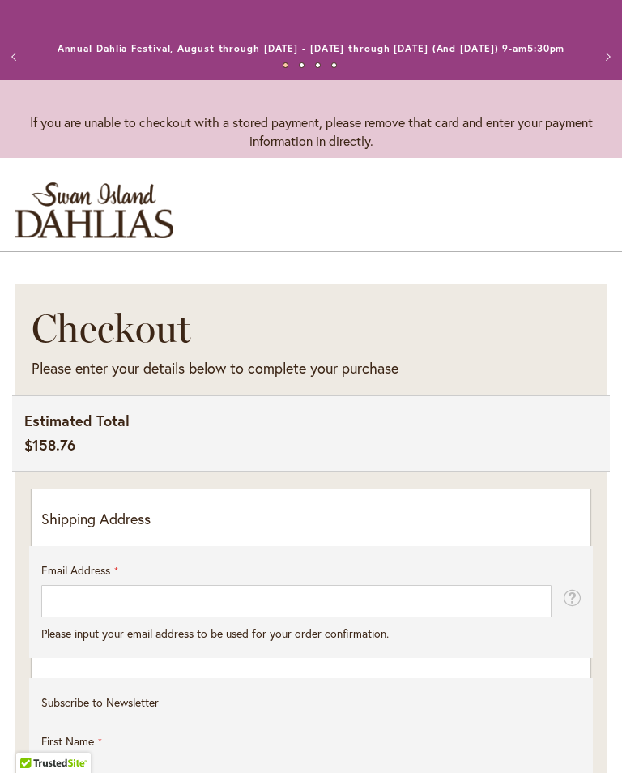
select select "**"
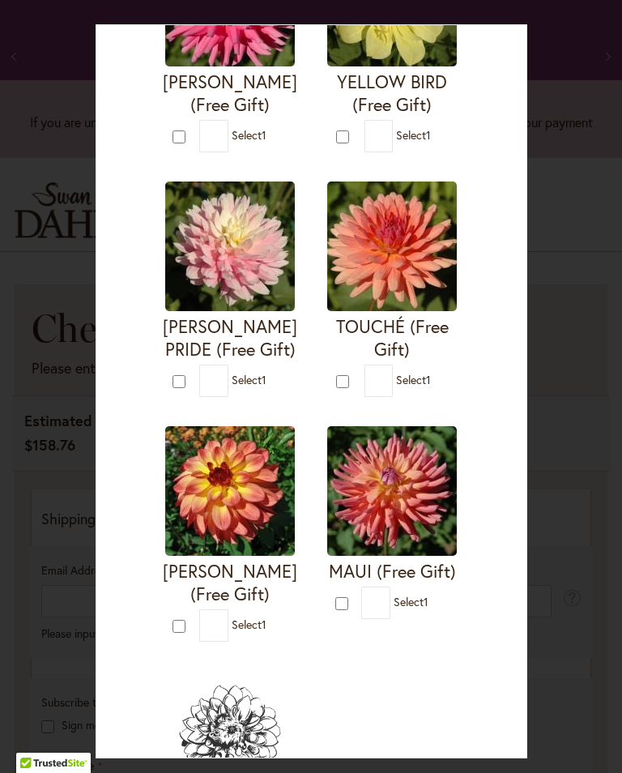
scroll to position [1435, 0]
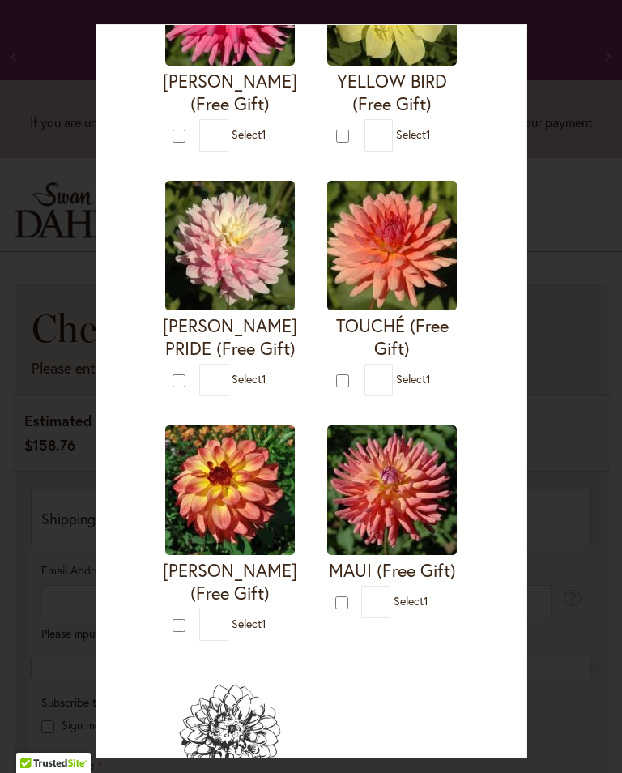
click at [228, 598] on h4 "[PERSON_NAME] (Free Gift)" at bounding box center [230, 581] width 134 height 45
type input "*"
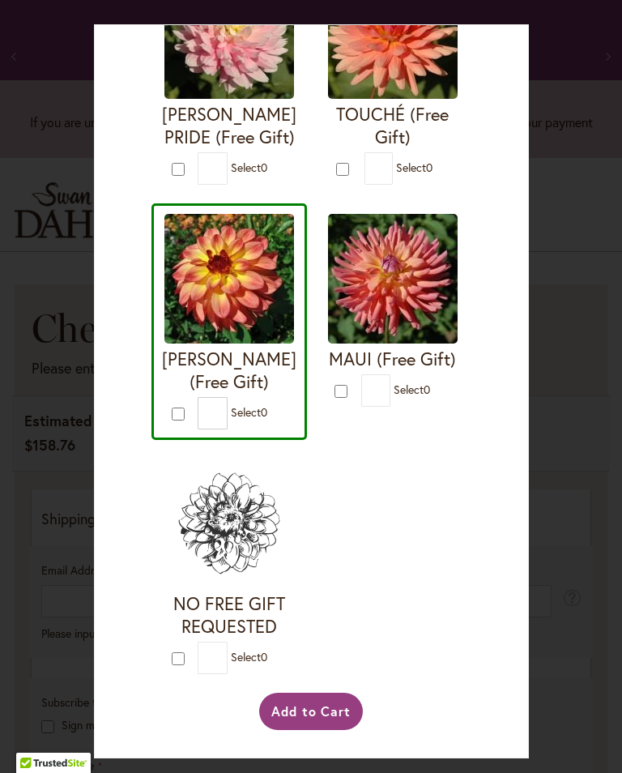
scroll to position [3537, 0]
click at [328, 730] on button "Add to Cart" at bounding box center [311, 710] width 104 height 37
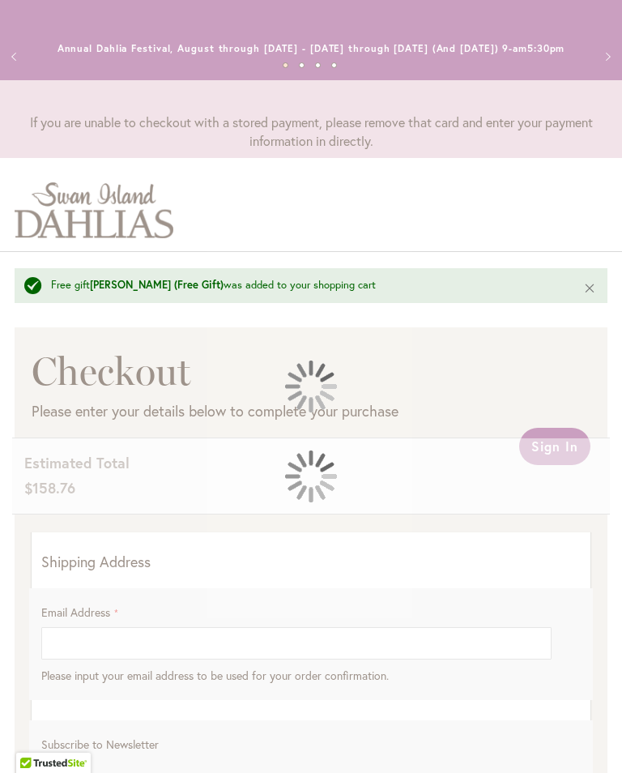
select select "**"
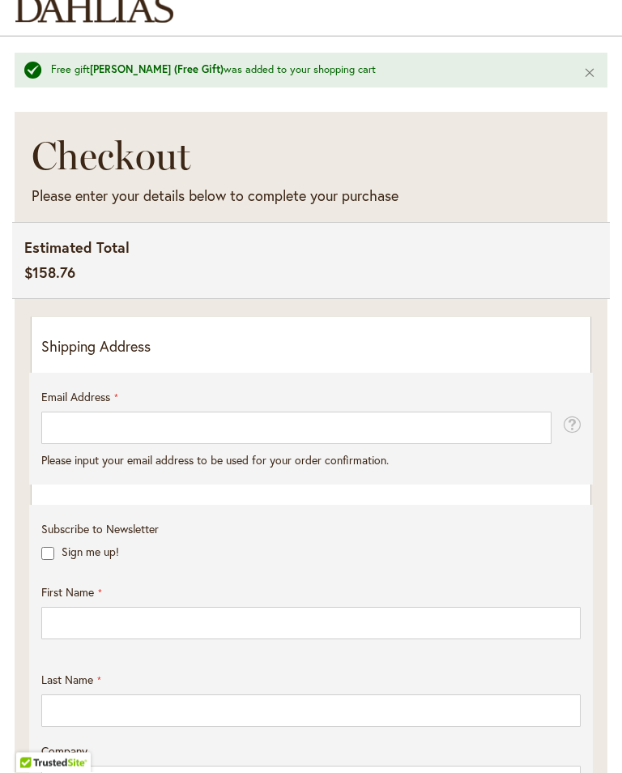
scroll to position [221, 0]
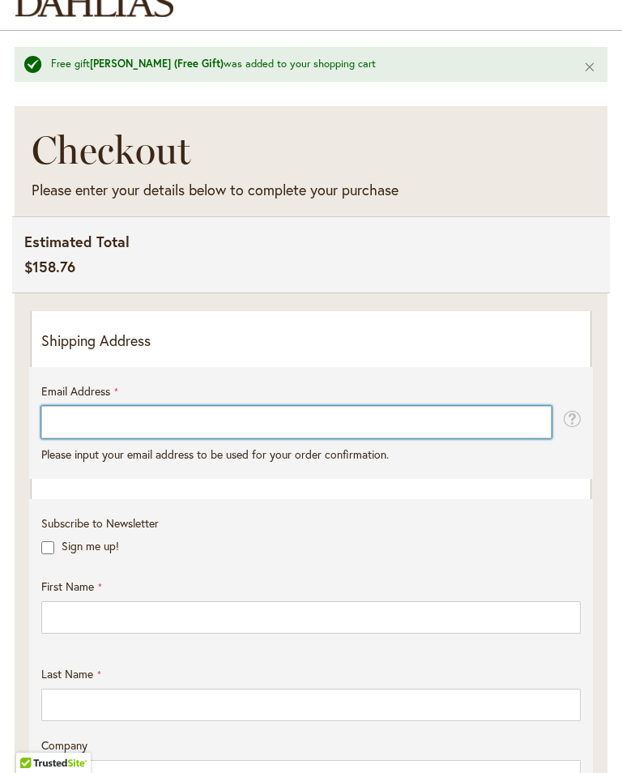
click at [235, 436] on input "Email Address" at bounding box center [296, 422] width 510 height 32
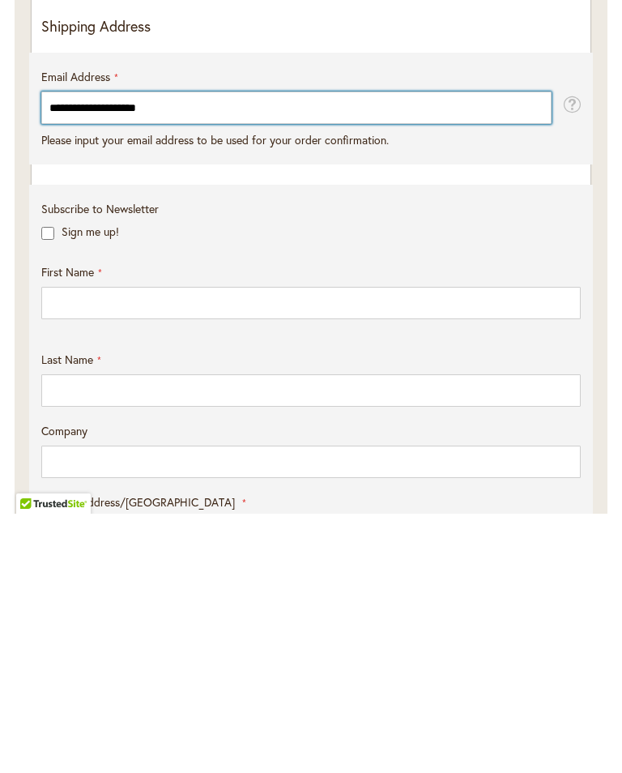
type input "**********"
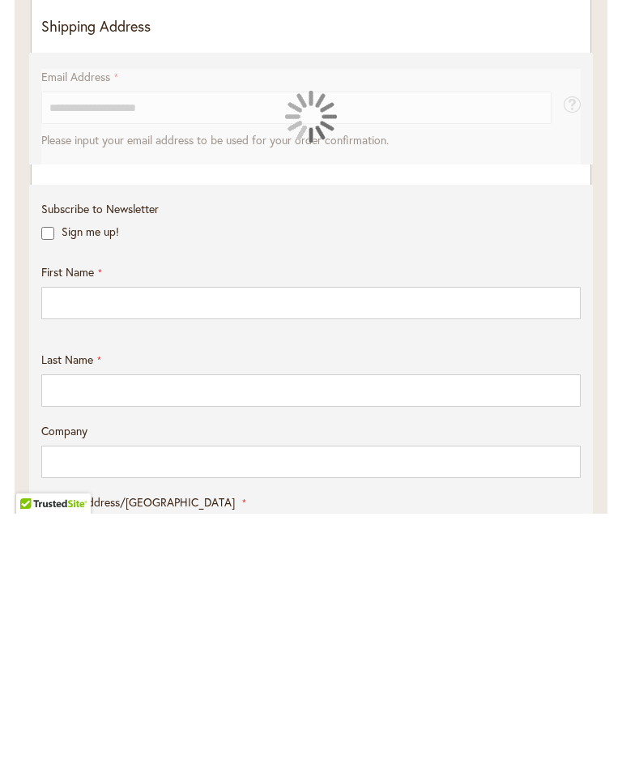
scroll to position [535, 0]
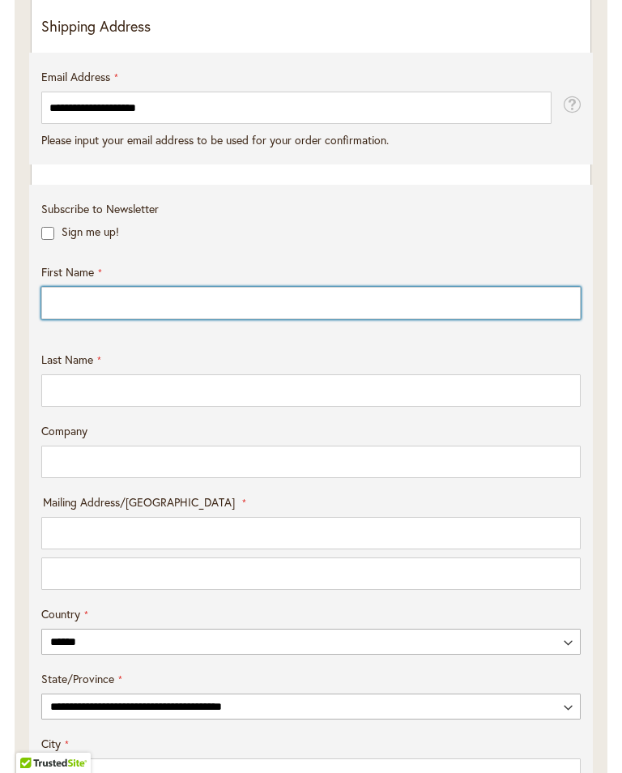
click at [334, 319] on input "First Name" at bounding box center [310, 303] width 539 height 32
type input "********"
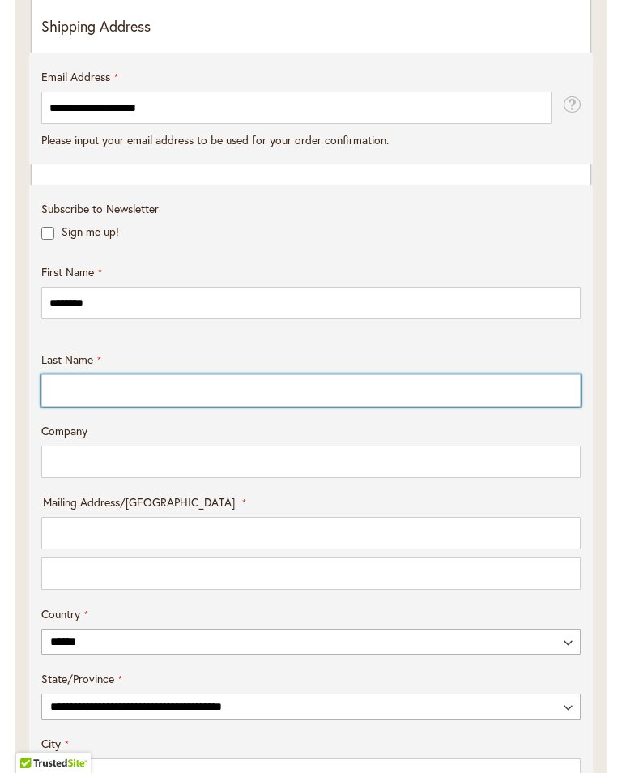
click at [288, 403] on input "Last Name" at bounding box center [310, 390] width 539 height 32
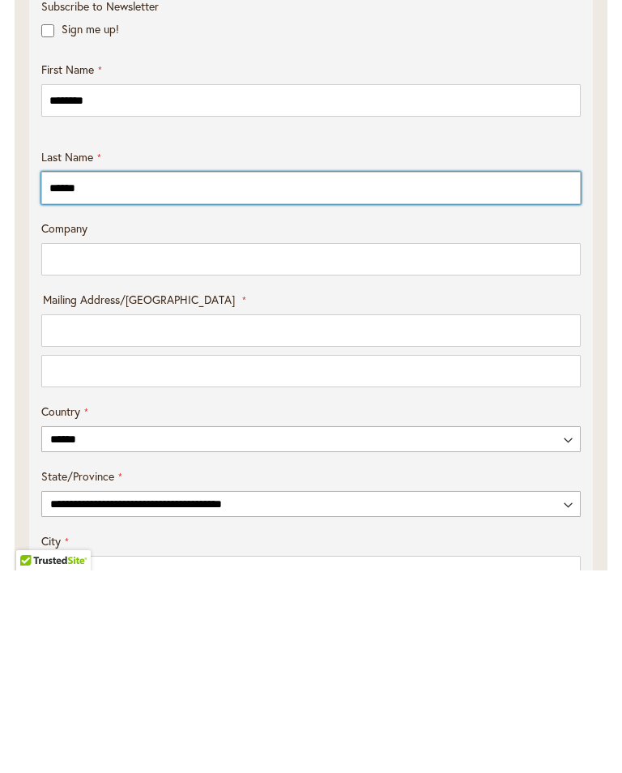
type input "******"
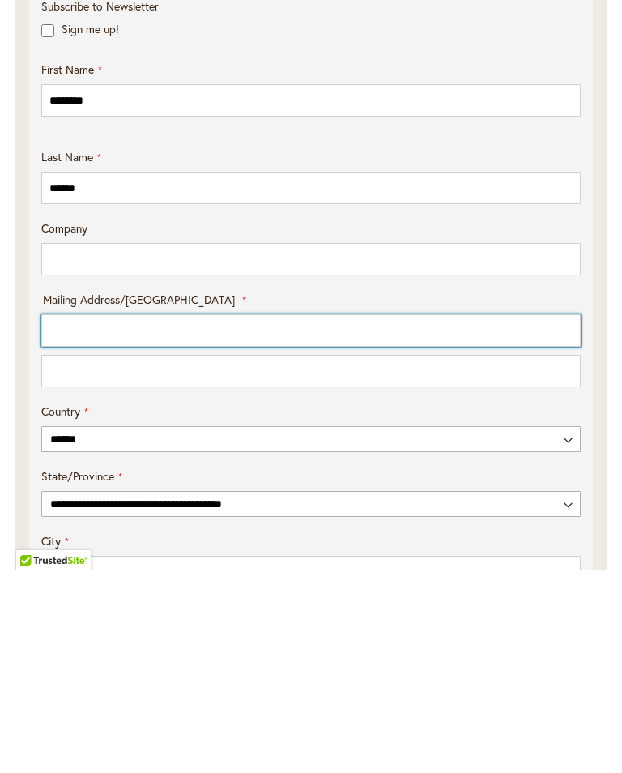
click at [270, 517] on input "Mailing Address/PO BOX: Line 1" at bounding box center [310, 533] width 539 height 32
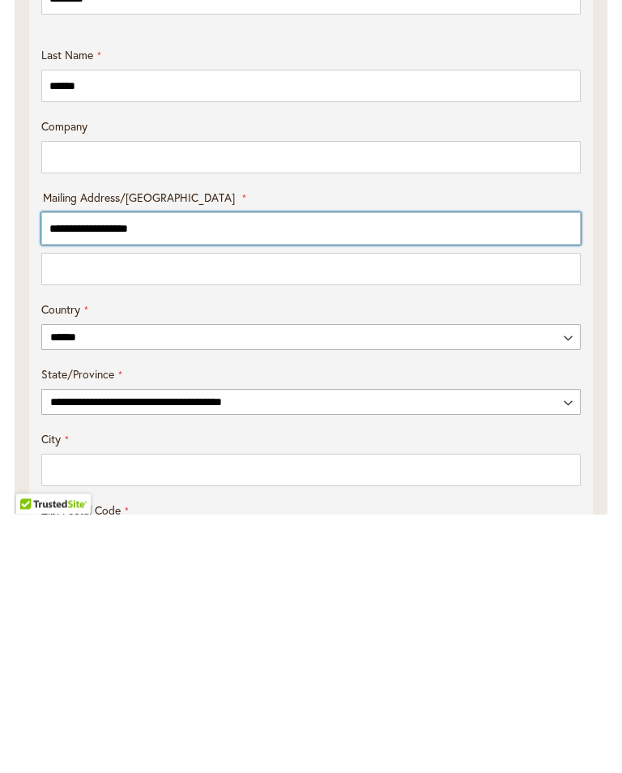
type input "**********"
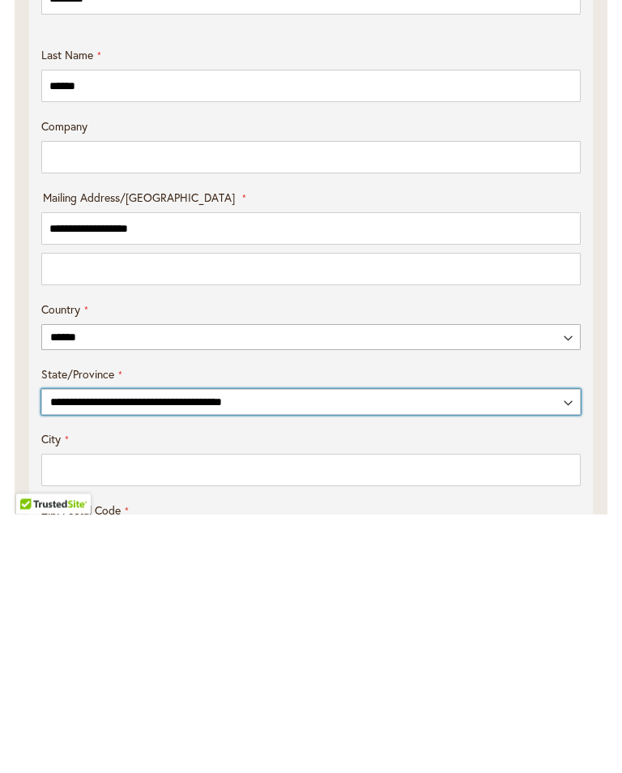
click at [305, 648] on select "**********" at bounding box center [310, 661] width 539 height 26
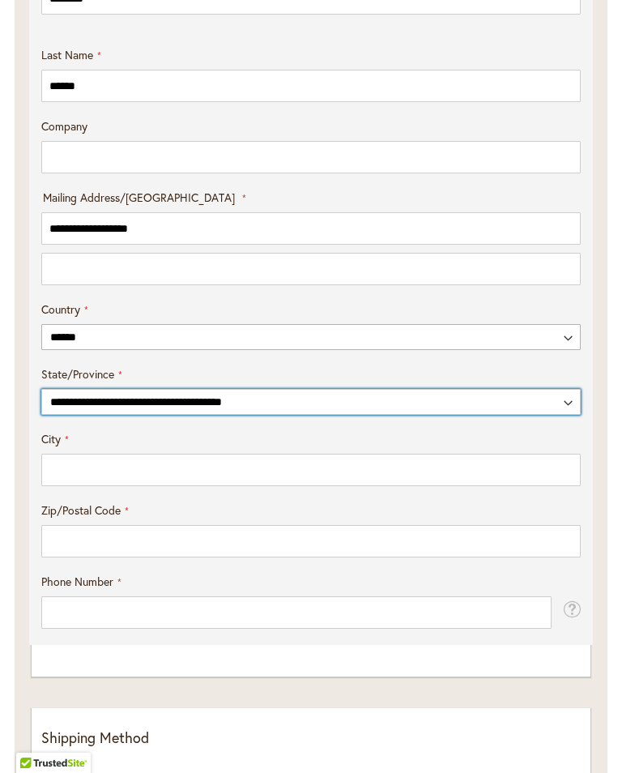
select select "**"
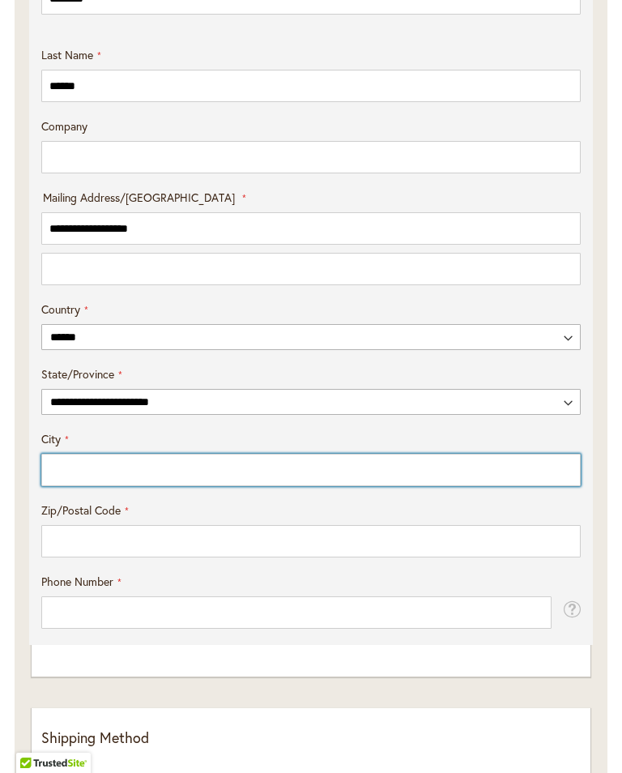
click at [170, 486] on input "City" at bounding box center [310, 469] width 539 height 32
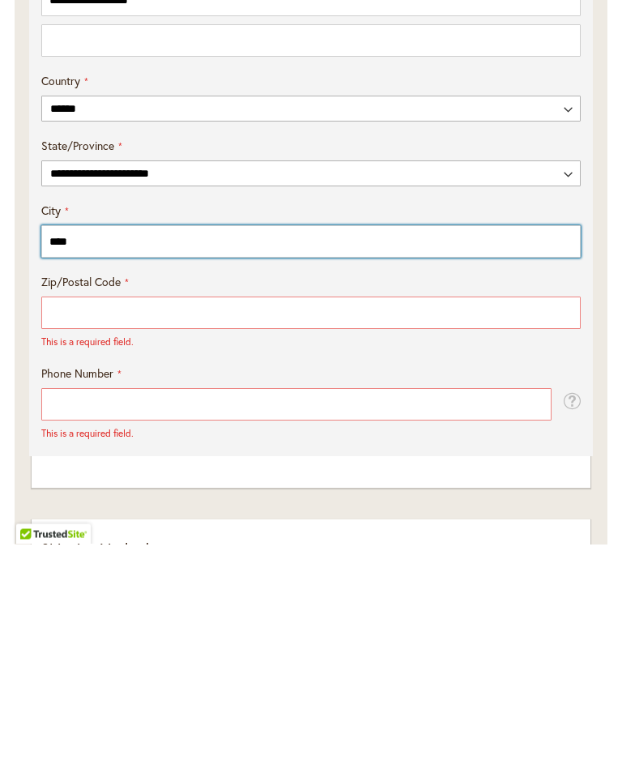
type input "****"
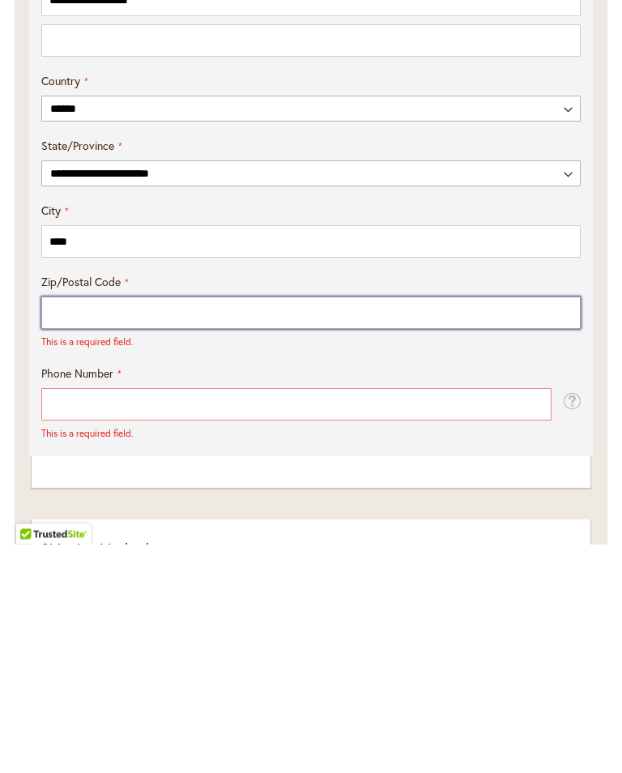
click at [249, 526] on input "Zip/Postal Code" at bounding box center [310, 542] width 539 height 32
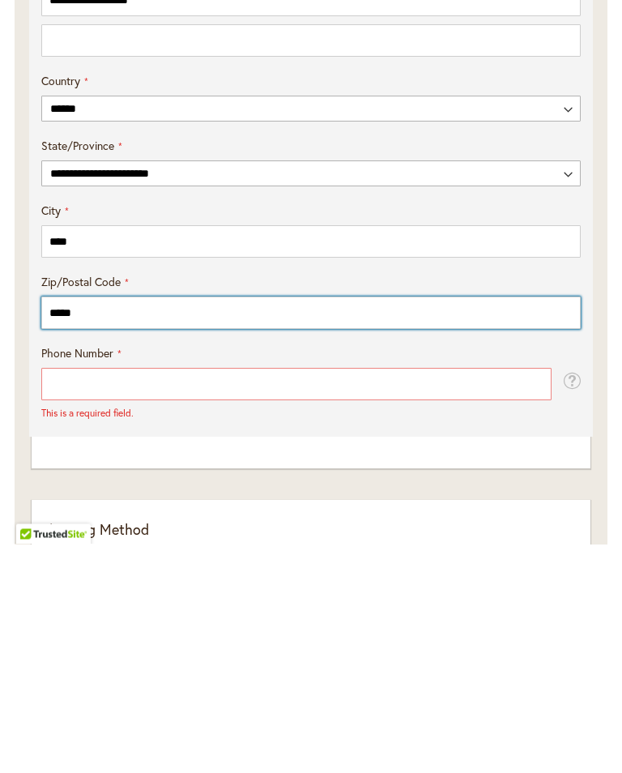
type input "*****"
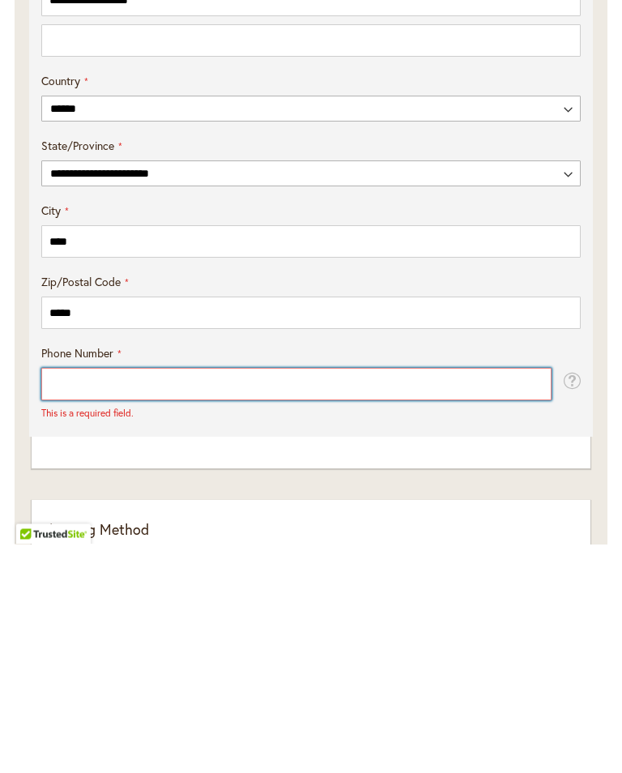
click at [237, 597] on input "Phone Number" at bounding box center [296, 613] width 510 height 32
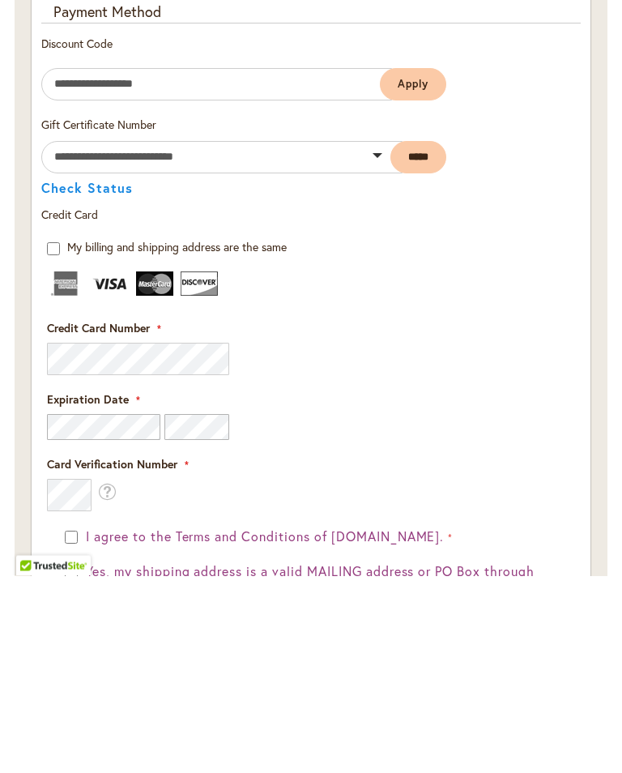
scroll to position [1860, 0]
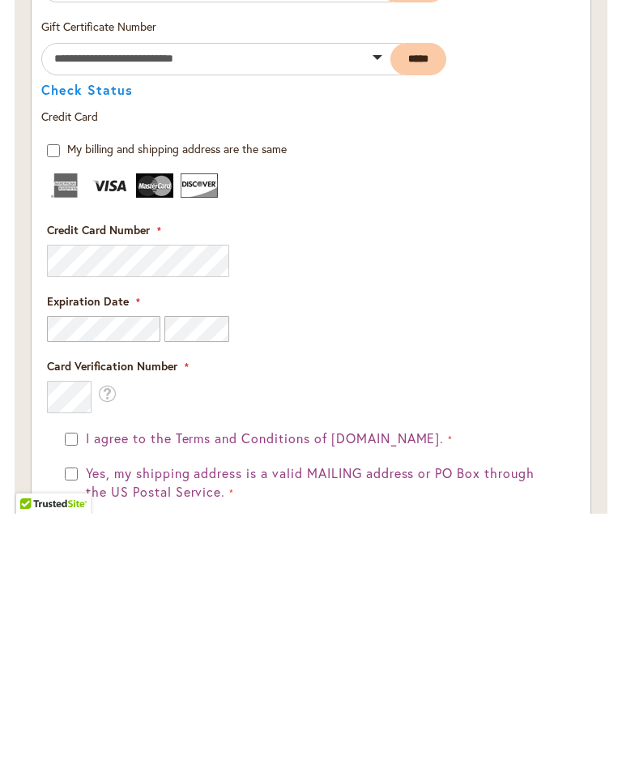
type input "**********"
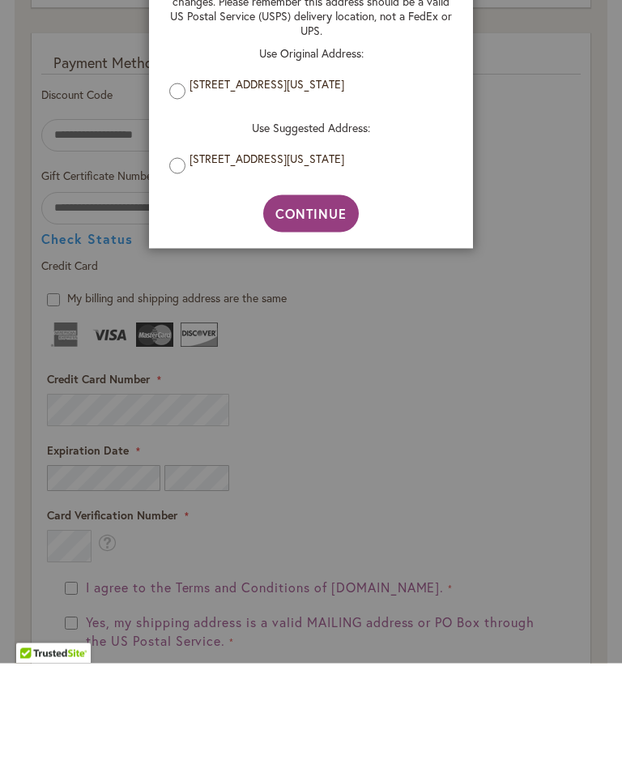
scroll to position [1970, 0]
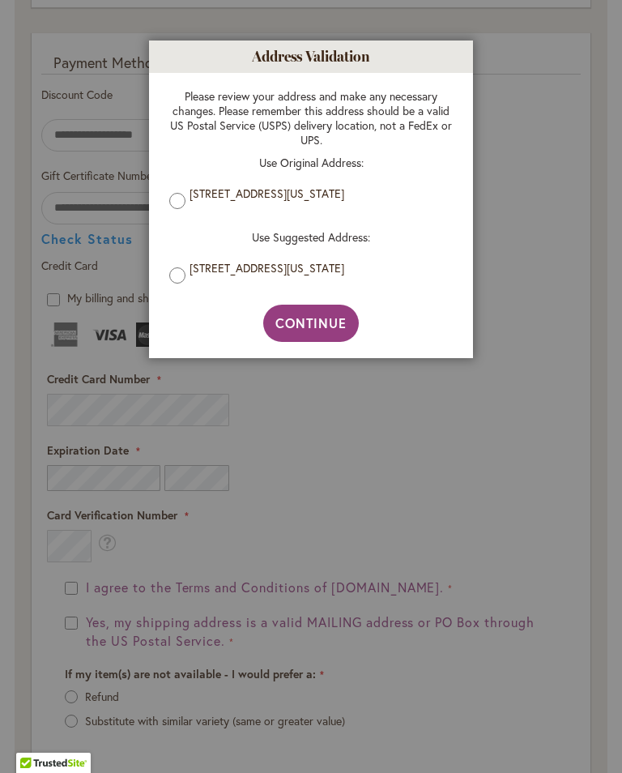
click at [321, 329] on span "Continue" at bounding box center [311, 322] width 72 height 17
type input "**********"
type input "****"
type input "**********"
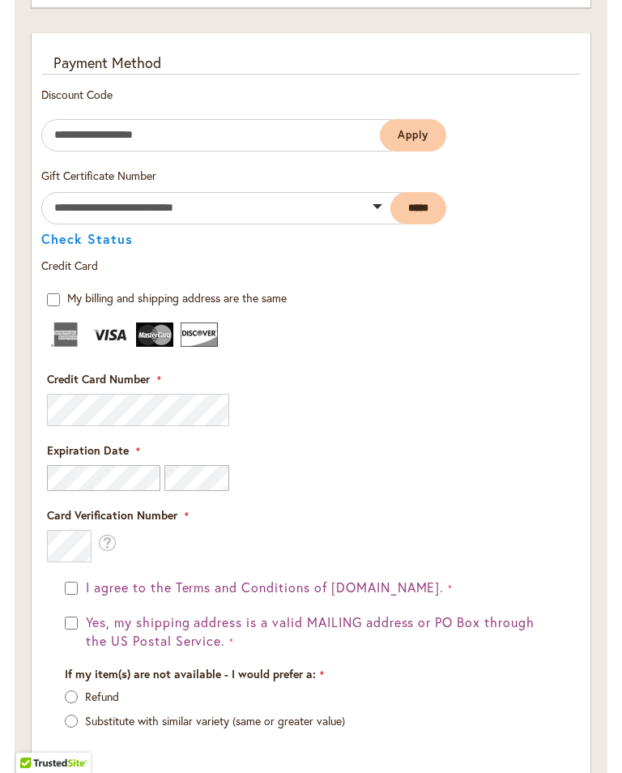
click at [133, 421] on fieldset "Payment Information Payment Method Discount Code Enter discount code Apply Gift…" at bounding box center [310, 423] width 539 height 741
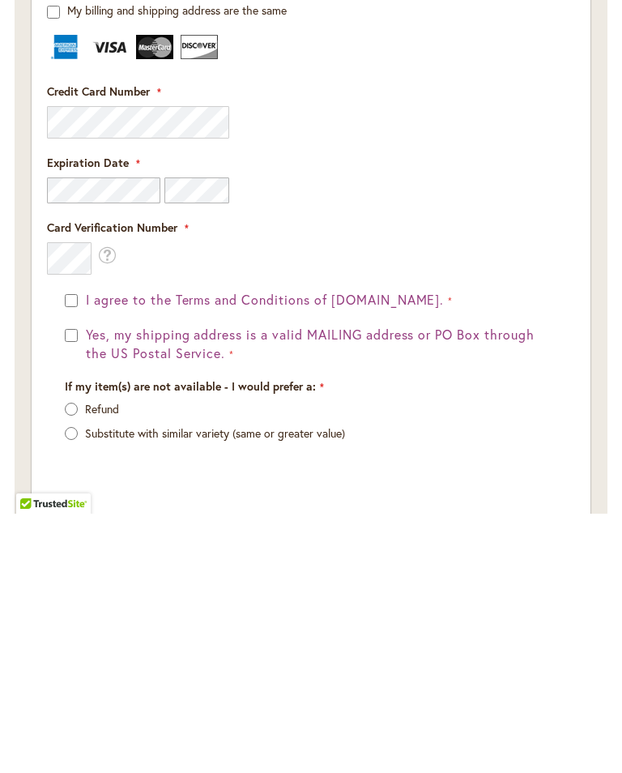
click at [68, 550] on div "I agree to the Terms and Conditions of dahlias.com. Yes, my shipping address is…" at bounding box center [311, 586] width 492 height 72
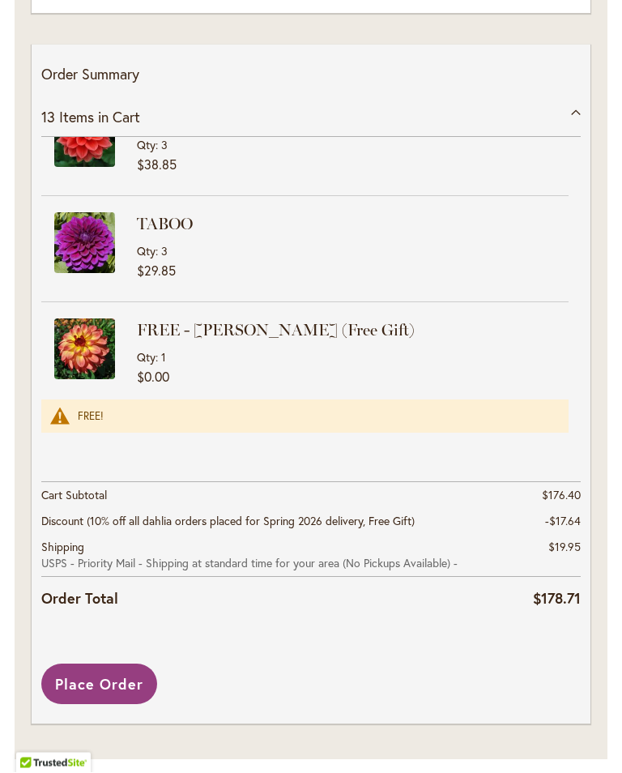
scroll to position [2803, 0]
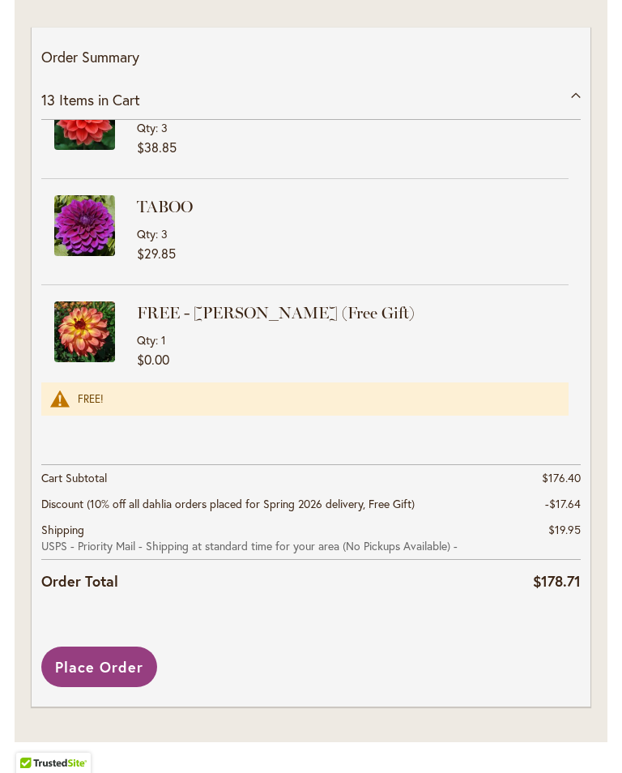
click at [120, 676] on span "Place Order" at bounding box center [99, 666] width 88 height 19
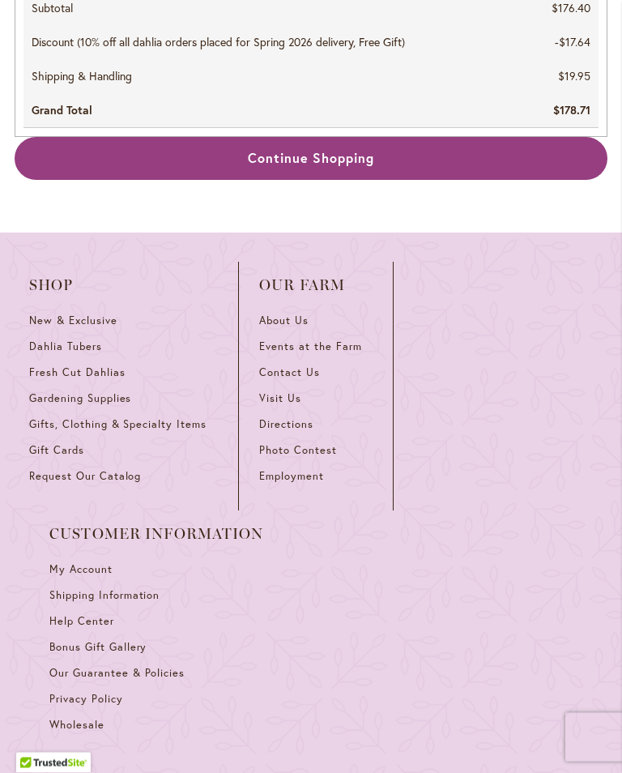
scroll to position [1767, 0]
